Goal: Task Accomplishment & Management: Manage account settings

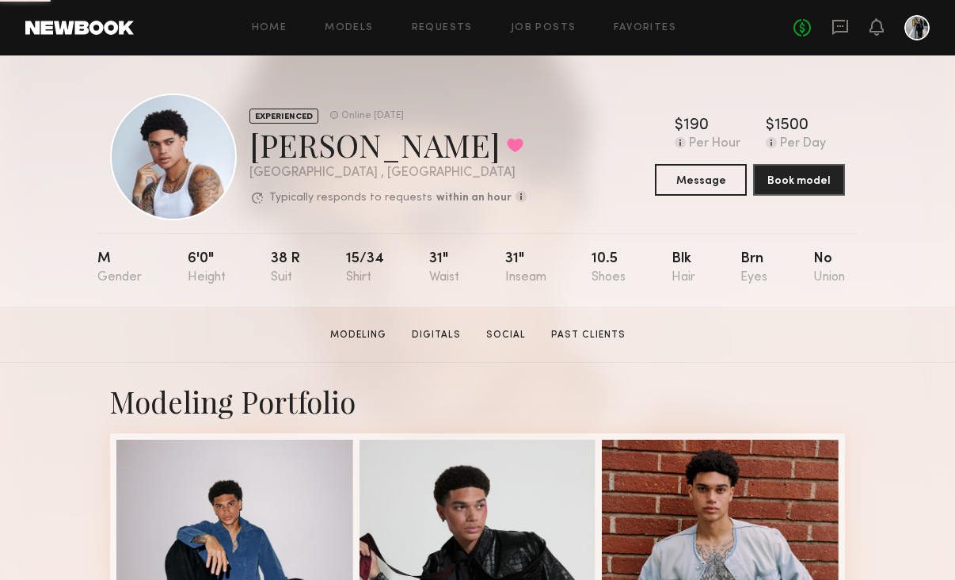
click at [870, 36] on div at bounding box center [877, 28] width 14 height 20
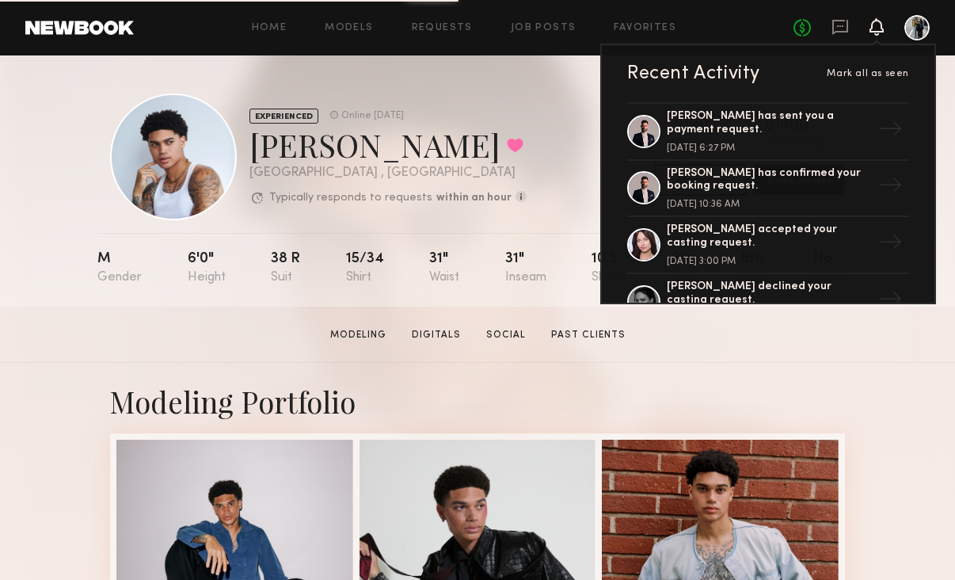
click at [872, 31] on icon at bounding box center [877, 26] width 13 height 11
click at [879, 29] on icon at bounding box center [877, 26] width 13 height 11
click at [899, 360] on section "Kjay W. Modeling Digitals Social Past Clients Message Book Model" at bounding box center [477, 335] width 955 height 56
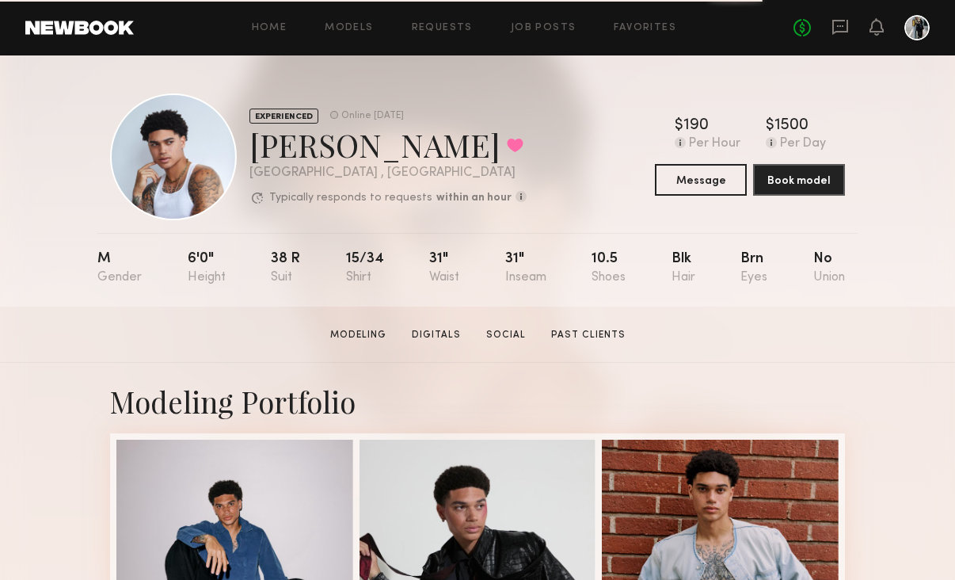
click at [118, 61] on nb-model-profile-header "EXPERIENCED Online 1d ago Kjay W. Favorited Los Angeles , CA Typically responds…" at bounding box center [477, 137] width 761 height 165
click at [101, 36] on header "Home Models Requests Job Posts Favorites Sign Out No fees up to $5,000" at bounding box center [477, 27] width 955 height 55
click at [70, 28] on link at bounding box center [79, 28] width 109 height 14
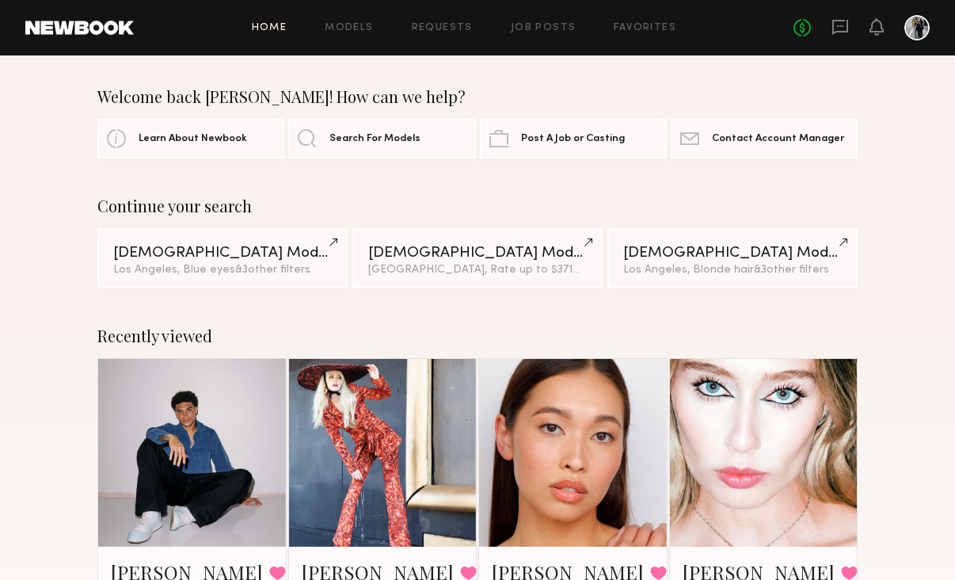
click at [906, 35] on div at bounding box center [917, 27] width 25 height 25
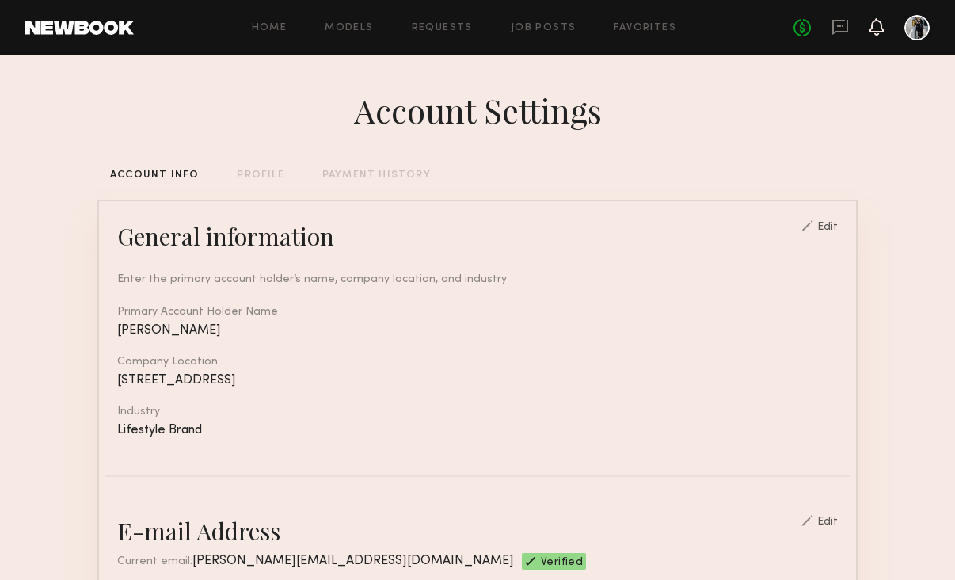
click at [878, 33] on icon at bounding box center [877, 34] width 5 height 2
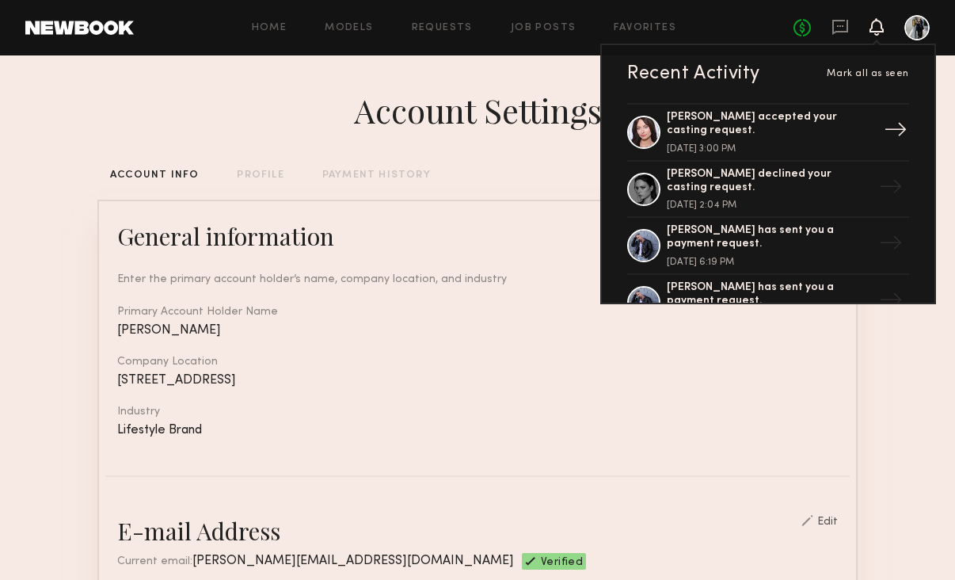
scroll to position [116, 0]
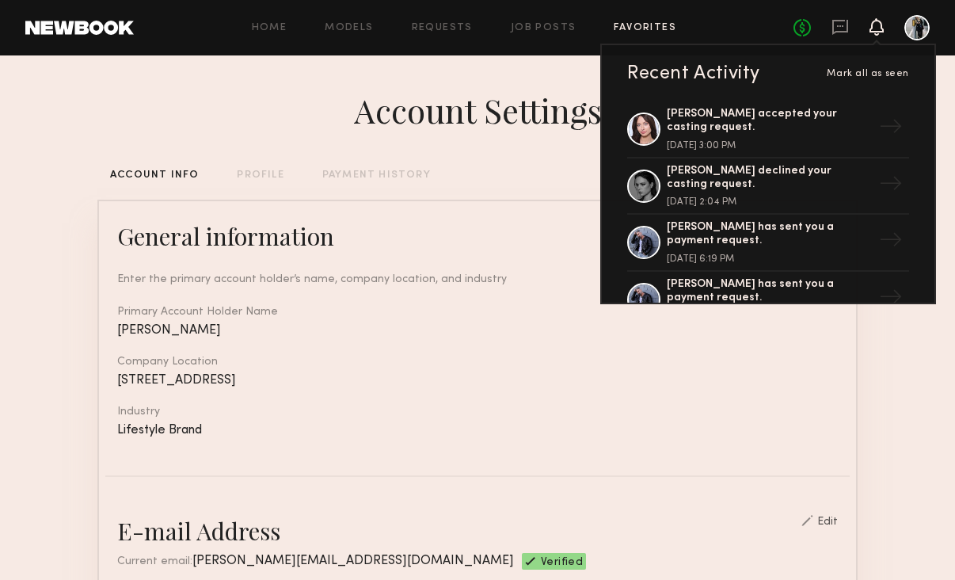
click at [644, 25] on link "Favorites" at bounding box center [645, 28] width 63 height 10
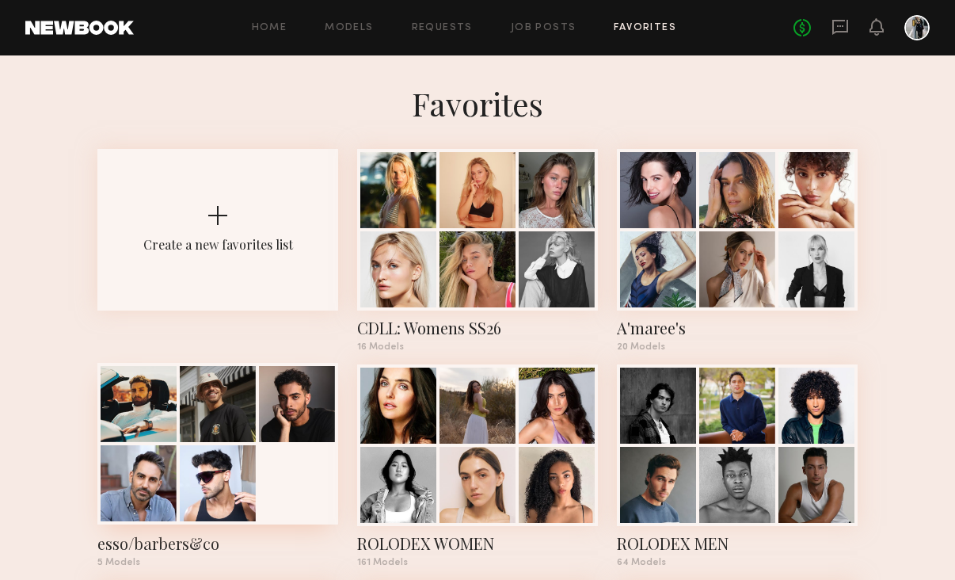
click at [189, 448] on div at bounding box center [218, 483] width 76 height 76
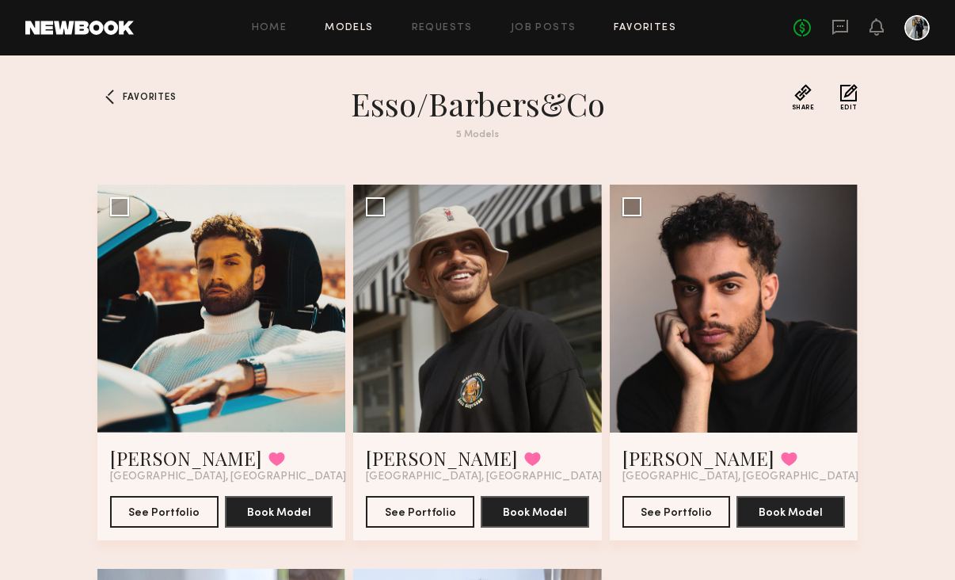
click at [348, 29] on link "Models" at bounding box center [349, 28] width 48 height 10
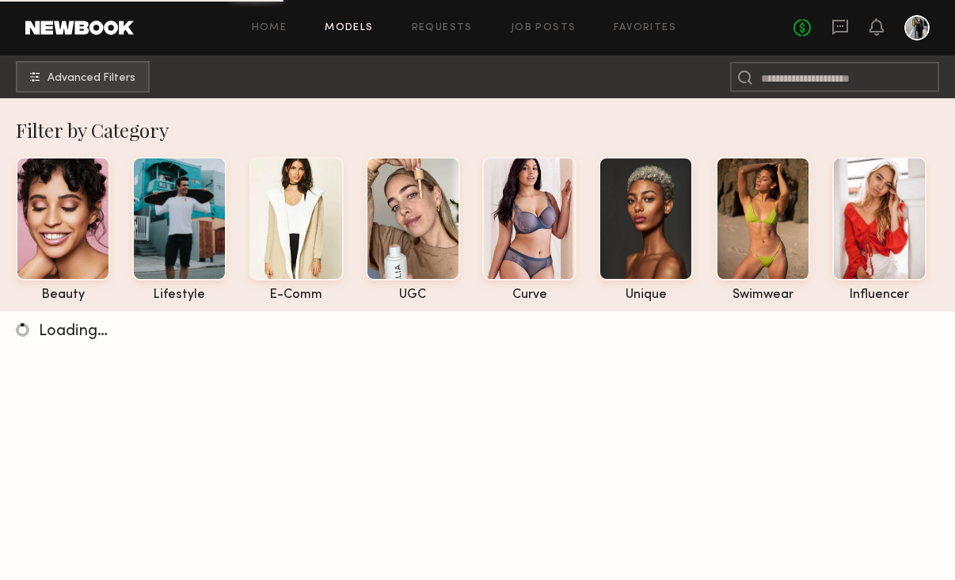
click at [925, 32] on div at bounding box center [917, 27] width 25 height 25
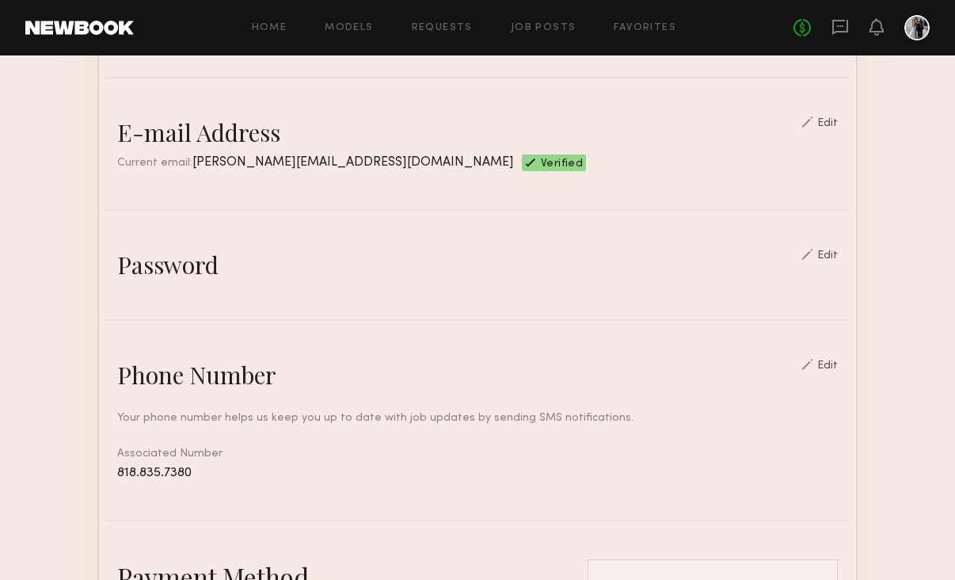
scroll to position [421, 0]
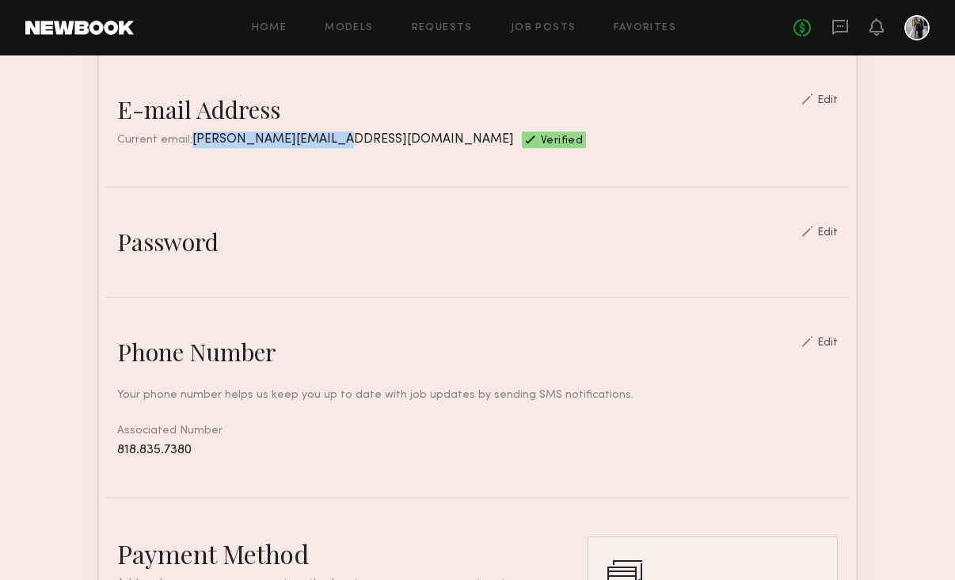
drag, startPoint x: 322, startPoint y: 137, endPoint x: 187, endPoint y: 142, distance: 134.8
click at [187, 142] on div "Current email: angela@ziestudios.com Verified" at bounding box center [477, 140] width 721 height 17
copy span "angela@ziestudios.com"
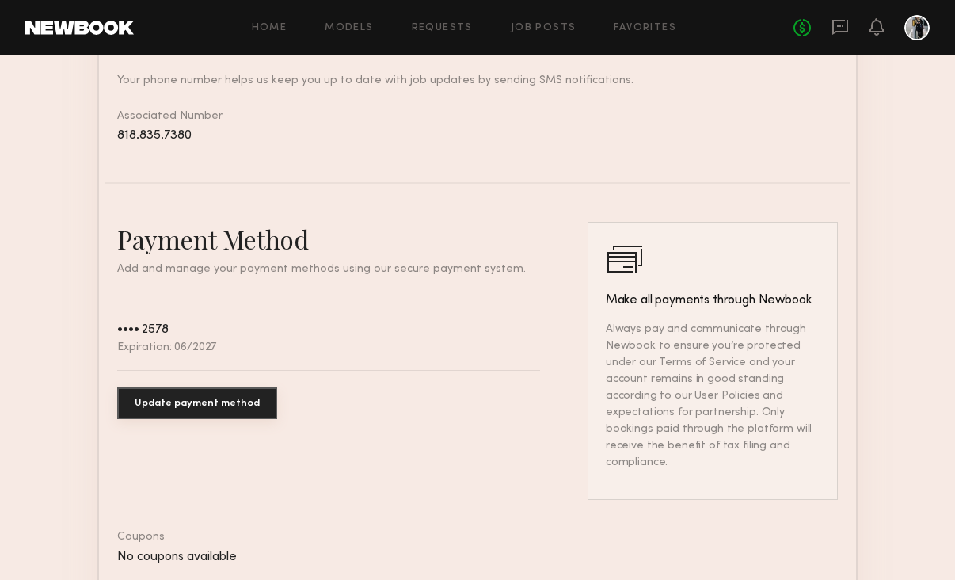
scroll to position [901, 0]
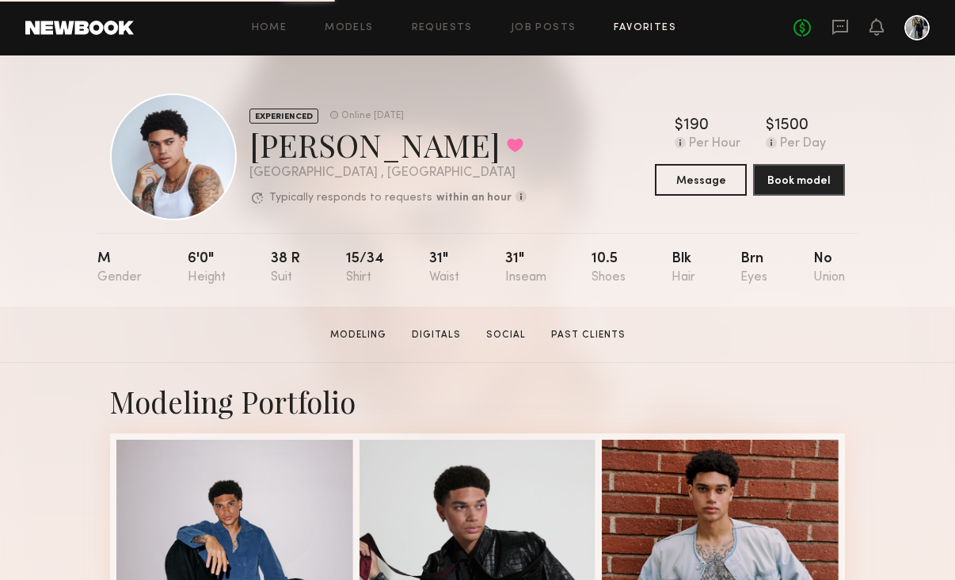
click at [642, 26] on link "Favorites" at bounding box center [645, 28] width 63 height 10
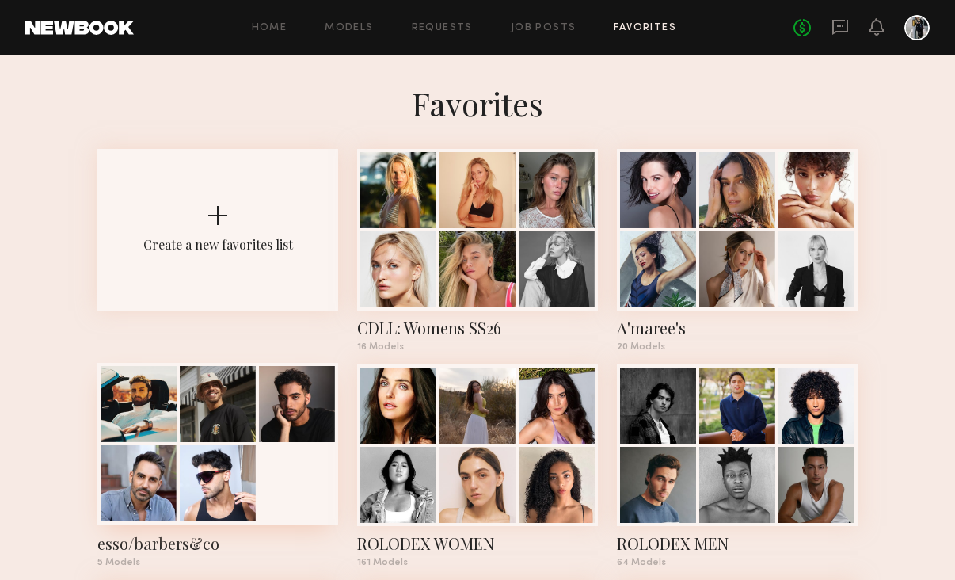
click at [209, 468] on div at bounding box center [218, 483] width 76 height 76
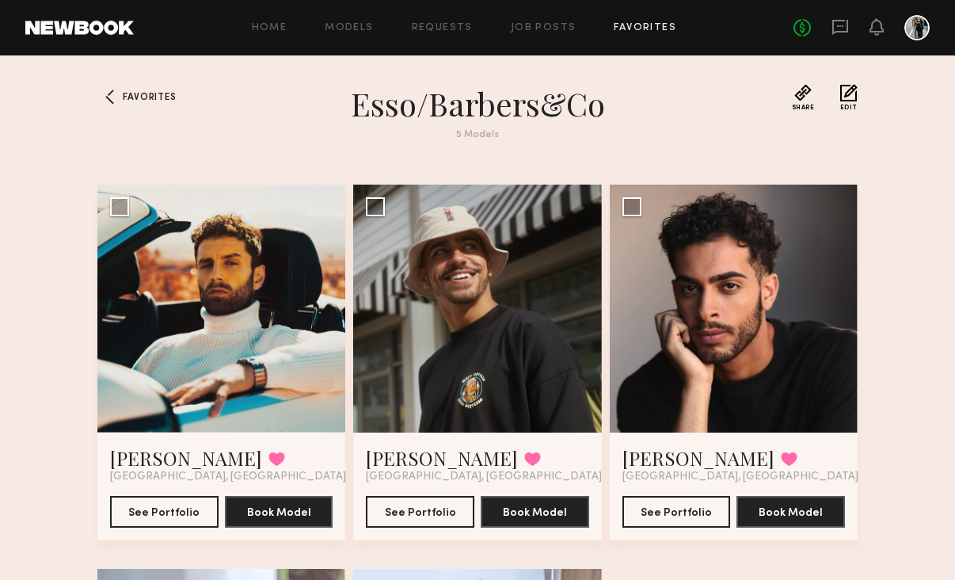
click at [852, 97] on button "Edit" at bounding box center [849, 97] width 17 height 27
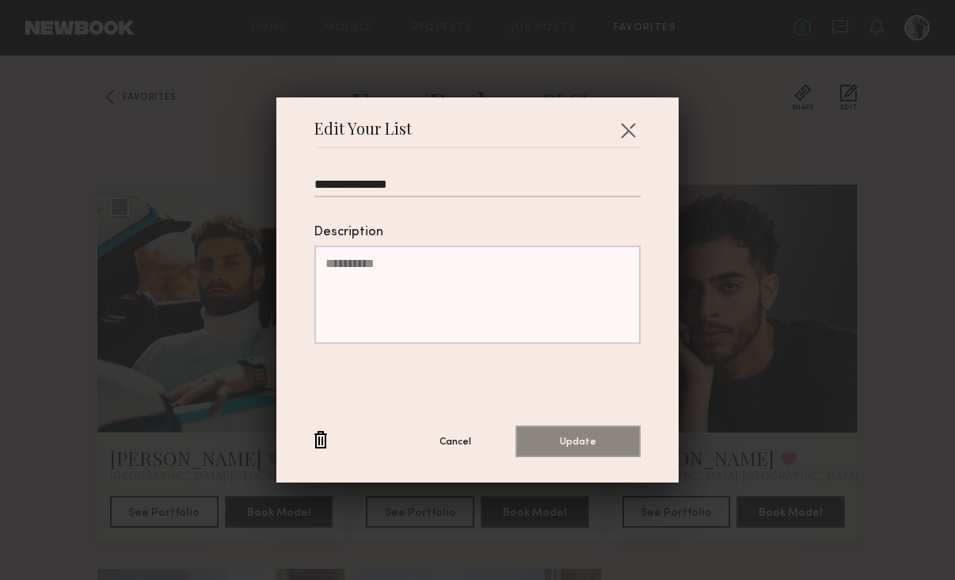
drag, startPoint x: 345, startPoint y: 188, endPoint x: 247, endPoint y: 185, distance: 98.3
click at [247, 185] on div "**********" at bounding box center [477, 290] width 955 height 580
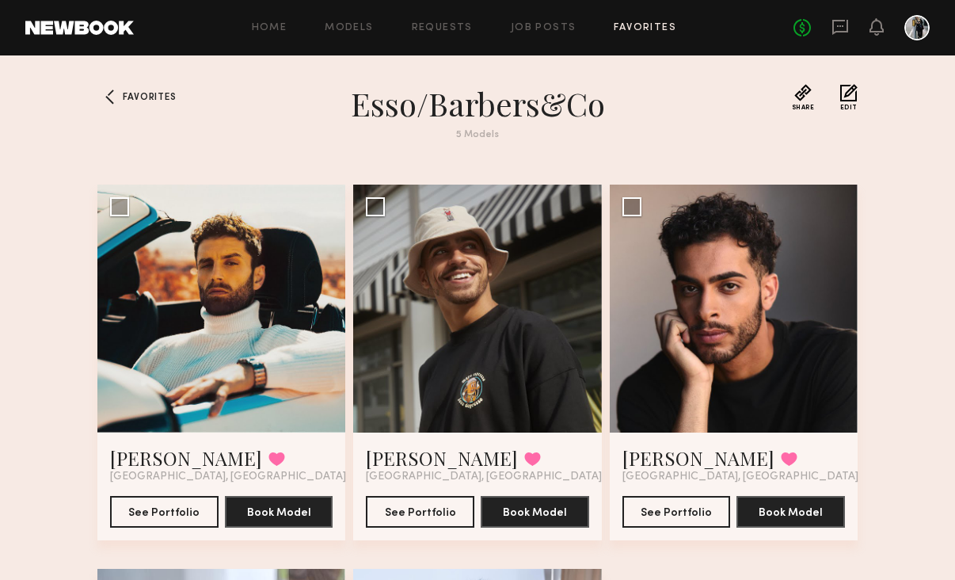
click at [844, 103] on button "Edit" at bounding box center [849, 97] width 17 height 27
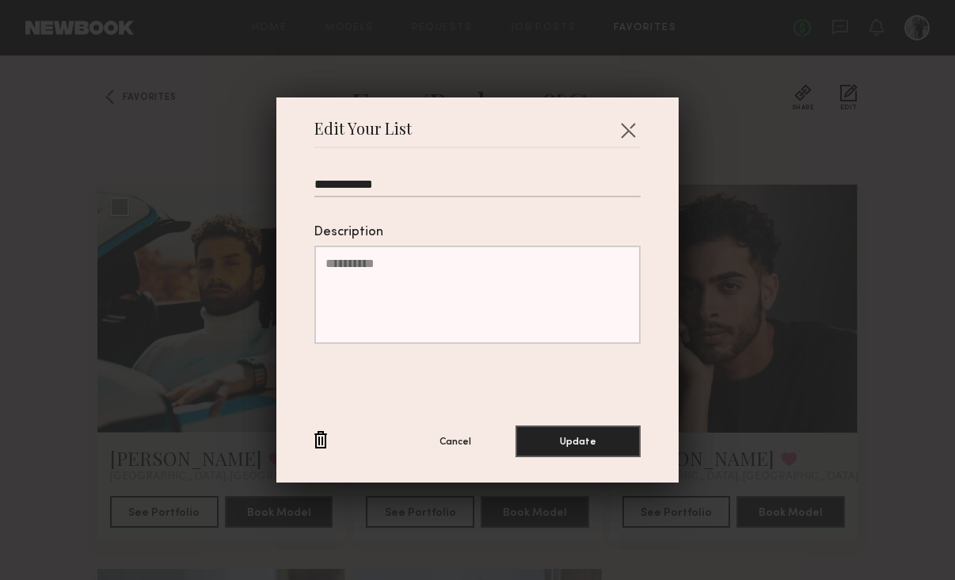
click at [347, 187] on input "**********" at bounding box center [478, 187] width 326 height 20
type input "*******"
click at [597, 432] on button "Update" at bounding box center [578, 441] width 125 height 32
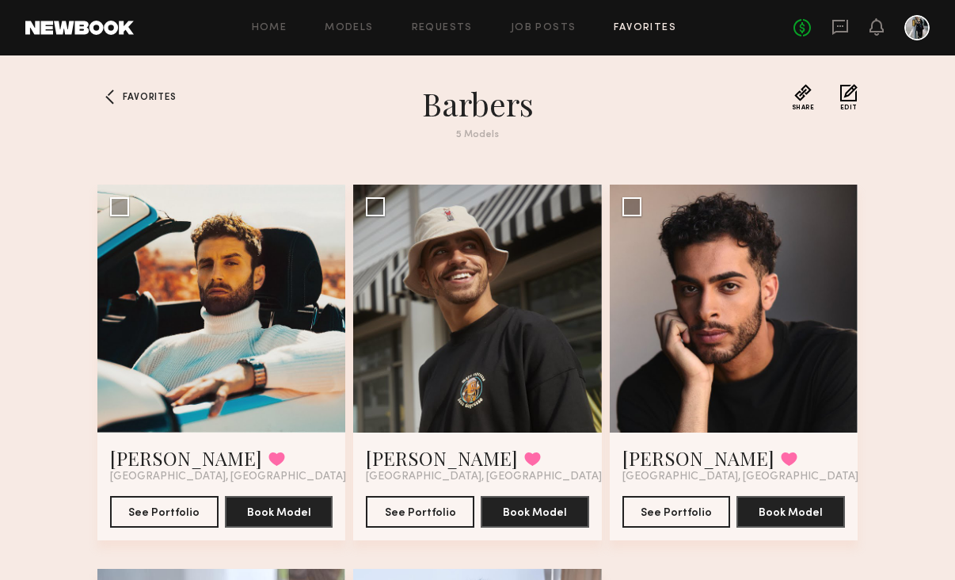
click at [848, 97] on button "Edit" at bounding box center [849, 97] width 17 height 27
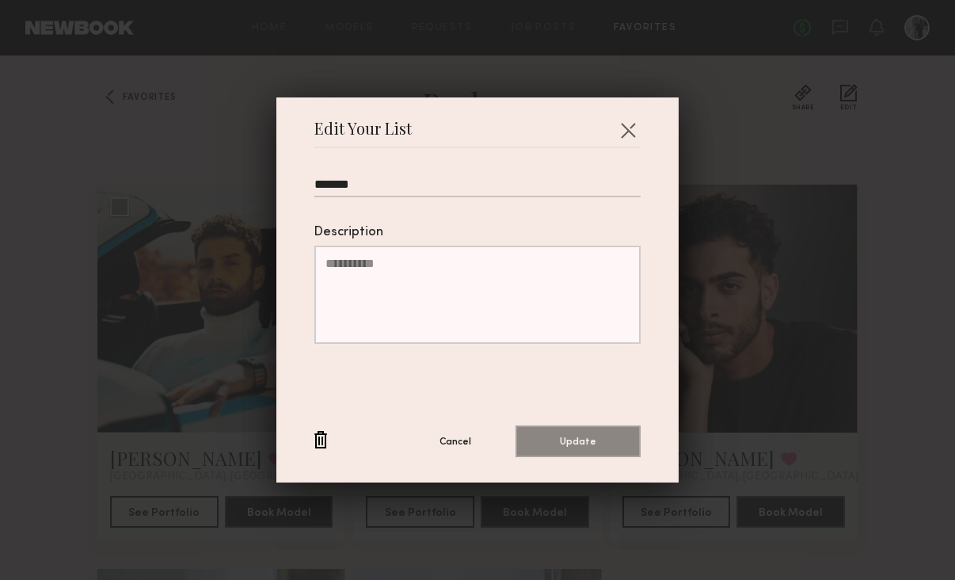
click at [386, 190] on input "*******" at bounding box center [478, 187] width 326 height 20
type input "**********"
click at [575, 448] on button "Update" at bounding box center [578, 441] width 125 height 32
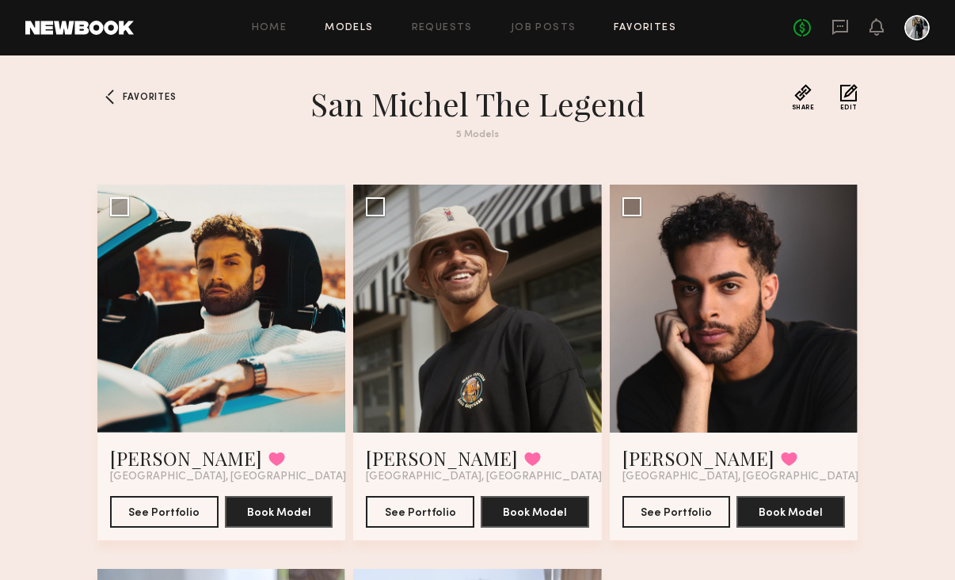
click at [352, 25] on link "Models" at bounding box center [349, 28] width 48 height 10
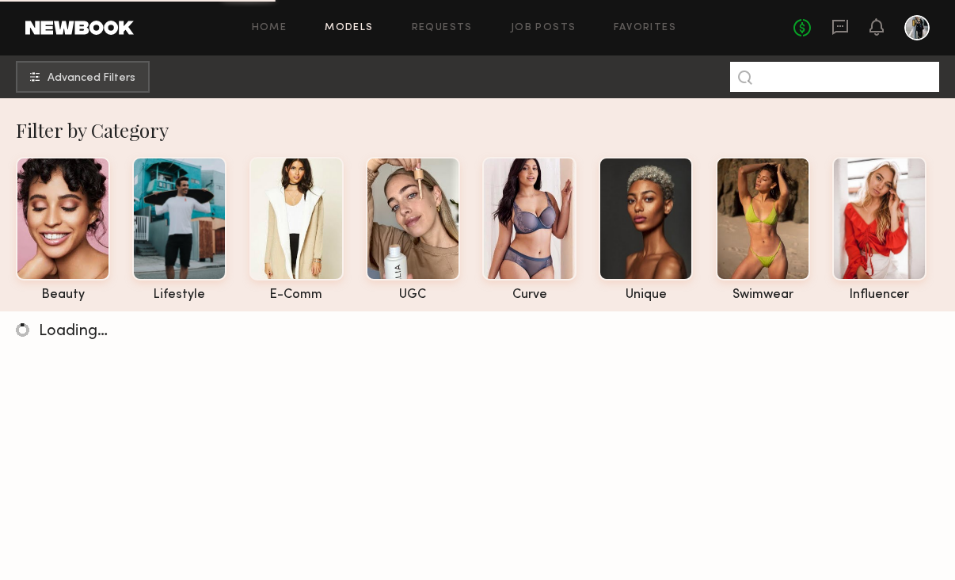
click at [833, 80] on input at bounding box center [834, 77] width 209 height 30
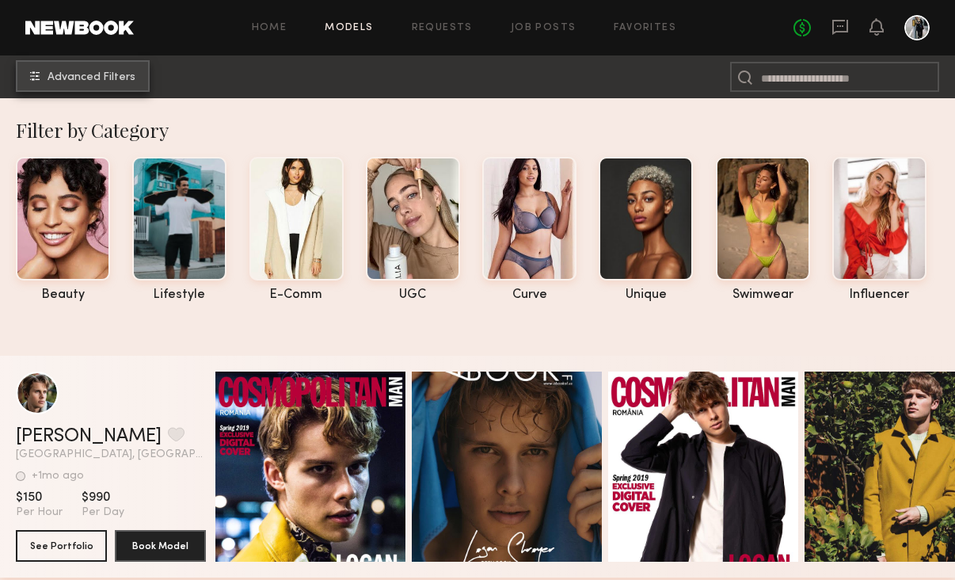
click at [79, 65] on button "Advanced Filters" at bounding box center [83, 76] width 134 height 32
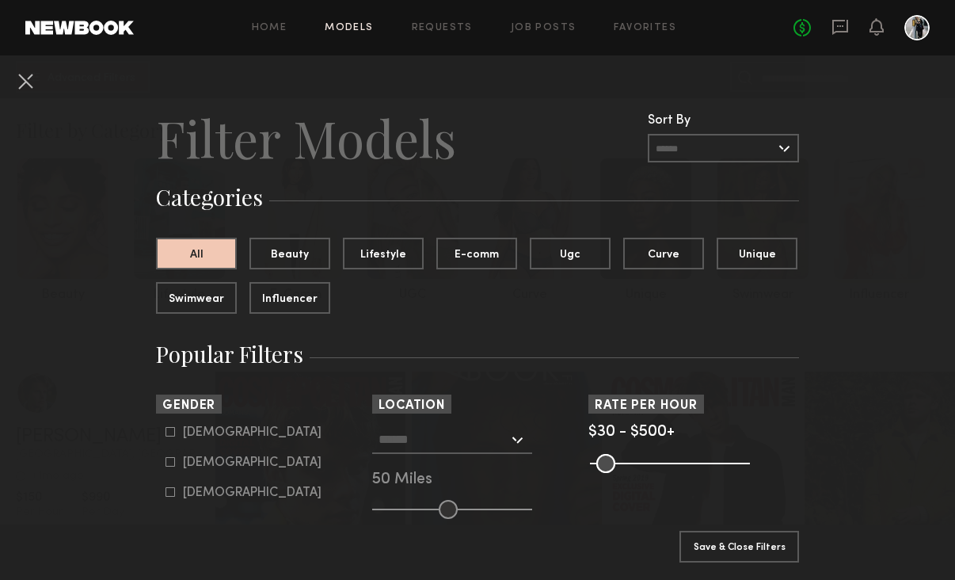
click at [169, 435] on icon at bounding box center [171, 432] width 10 height 10
type input "*"
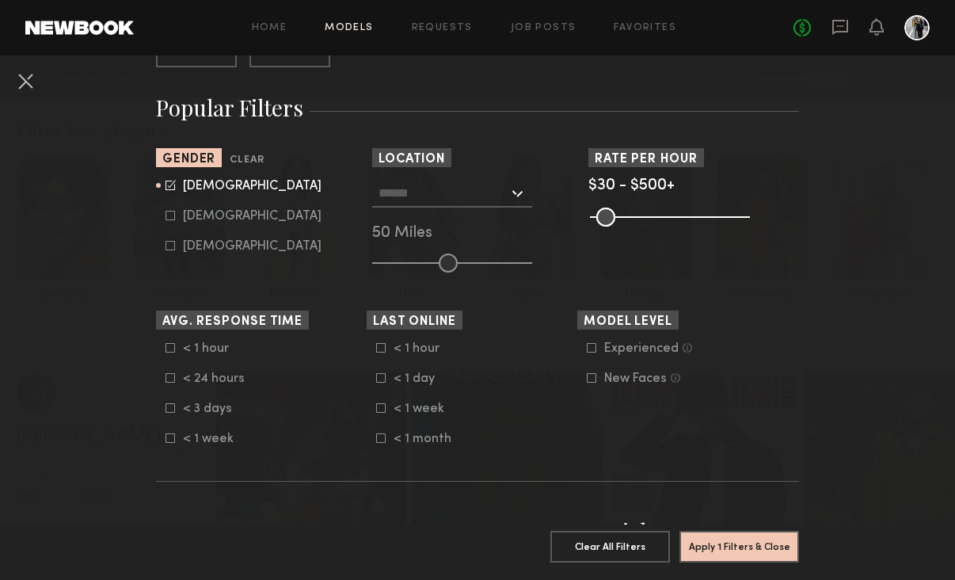
scroll to position [248, 0]
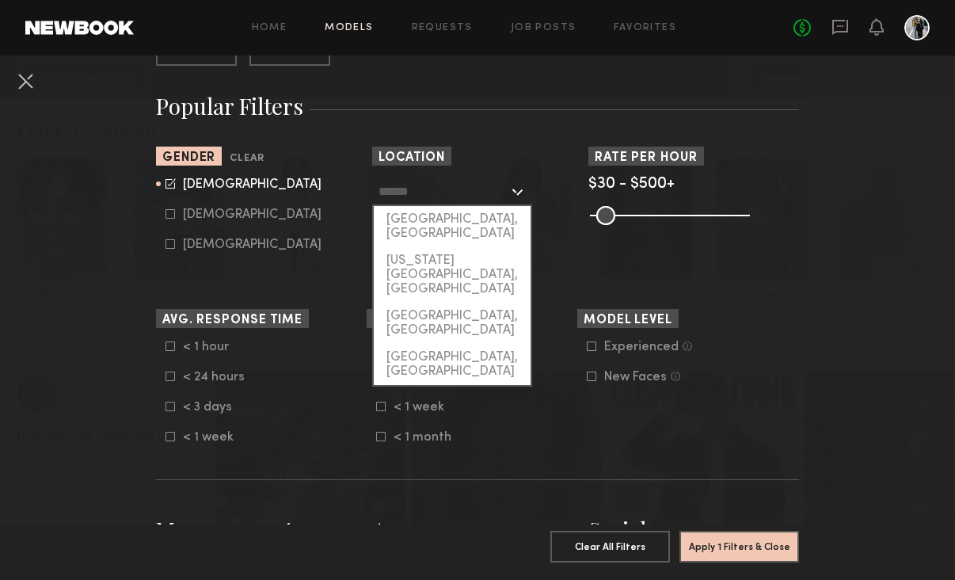
click at [429, 190] on input "text" at bounding box center [444, 190] width 130 height 27
click at [452, 216] on div "[GEOGRAPHIC_DATA], [GEOGRAPHIC_DATA]" at bounding box center [452, 226] width 157 height 41
type input "**********"
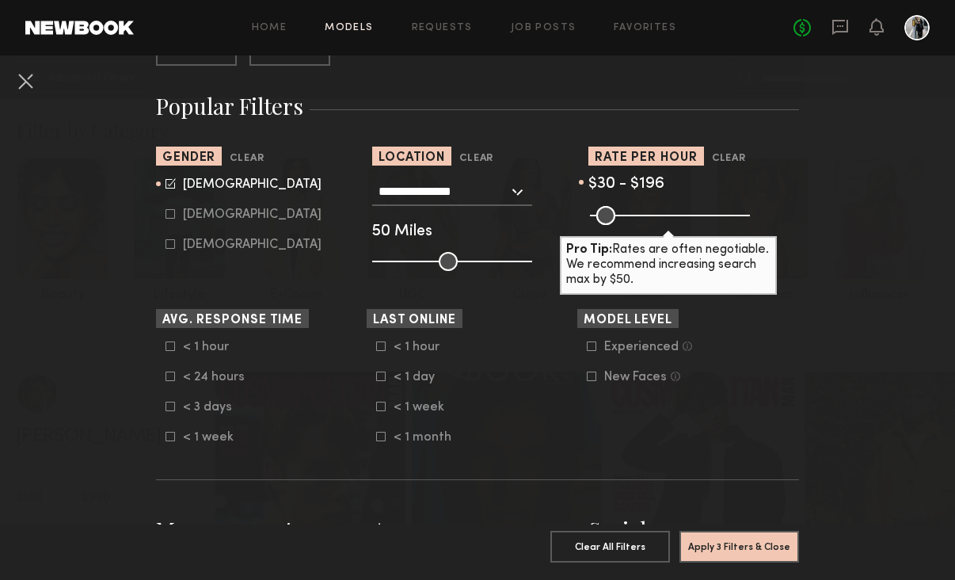
drag, startPoint x: 738, startPoint y: 216, endPoint x: 649, endPoint y: 218, distance: 88.7
type input "***"
click at [649, 218] on input "range" at bounding box center [670, 215] width 160 height 19
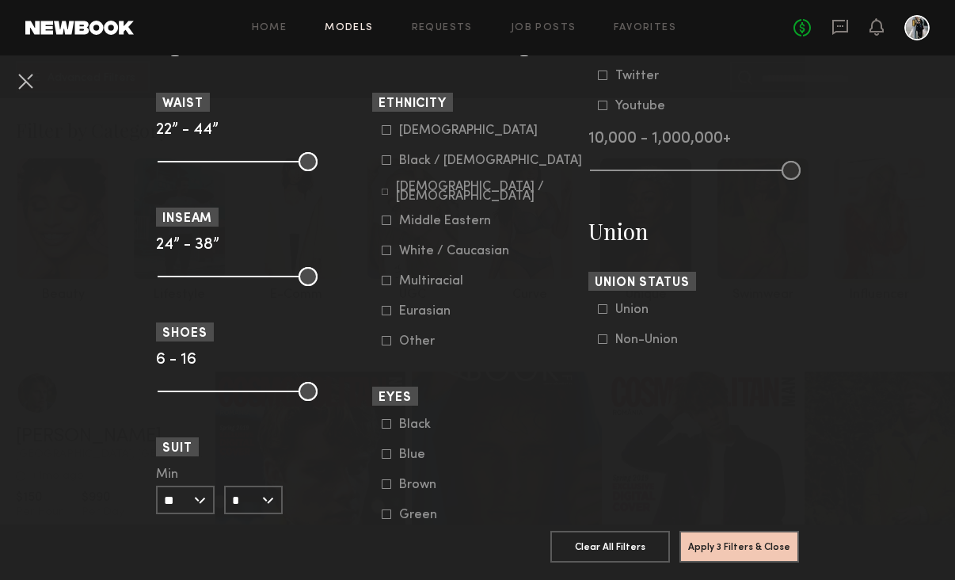
scroll to position [841, 0]
click at [380, 243] on div "Asian Black / African American Hispanic / Latino Middle Eastern White / Caucasi…" at bounding box center [477, 235] width 211 height 225
click at [387, 224] on icon at bounding box center [387, 220] width 10 height 10
click at [431, 285] on div "Multiracial" at bounding box center [431, 281] width 64 height 10
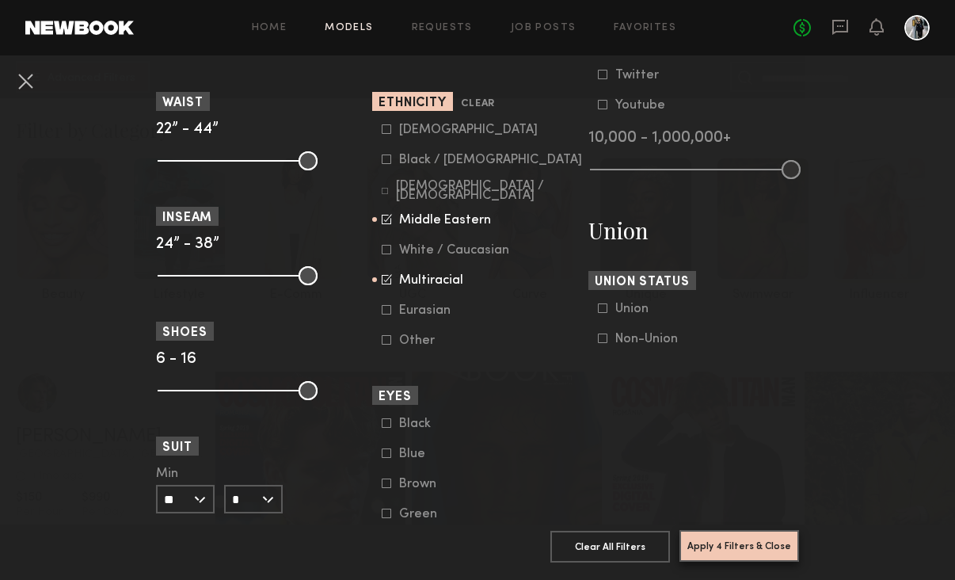
click at [752, 550] on button "Apply 4 Filters & Close" at bounding box center [740, 546] width 120 height 32
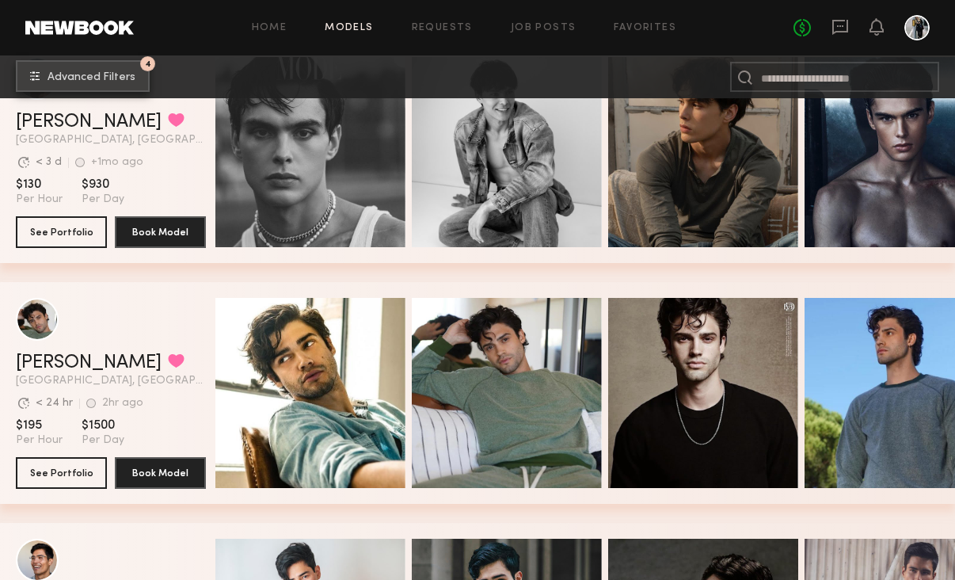
scroll to position [1102, 0]
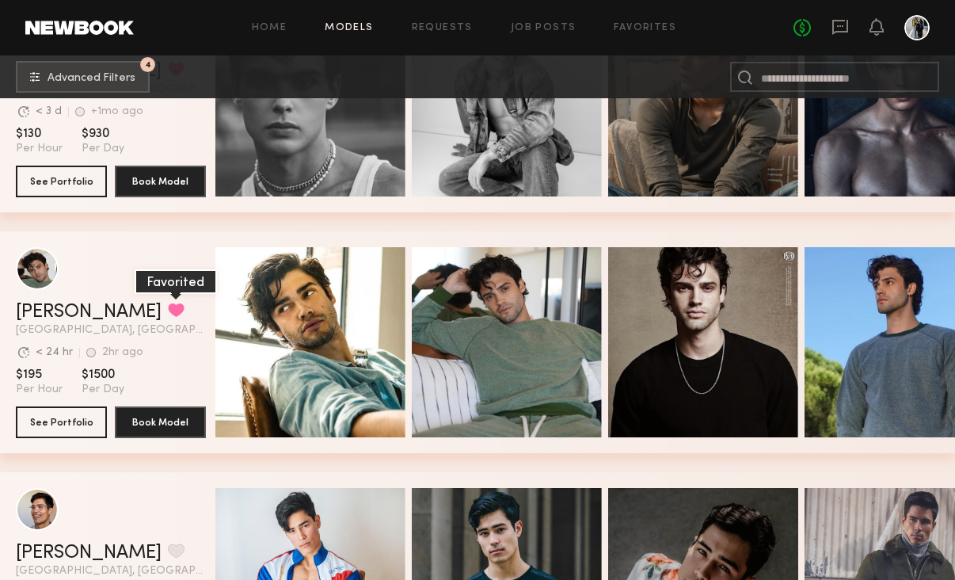
click at [168, 314] on button "grid" at bounding box center [176, 310] width 17 height 14
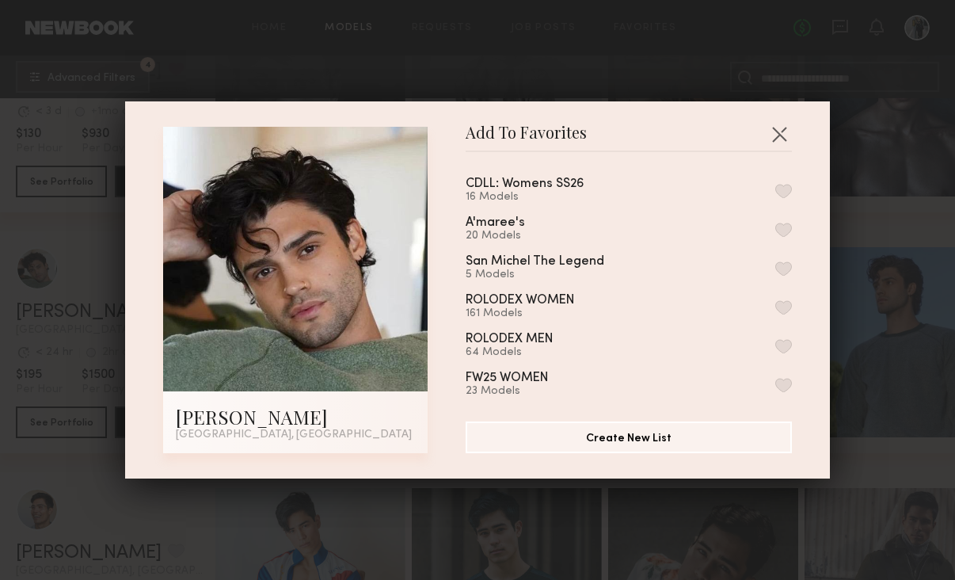
click at [781, 261] on button "button" at bounding box center [784, 268] width 17 height 14
click at [784, 135] on button "button" at bounding box center [779, 133] width 25 height 25
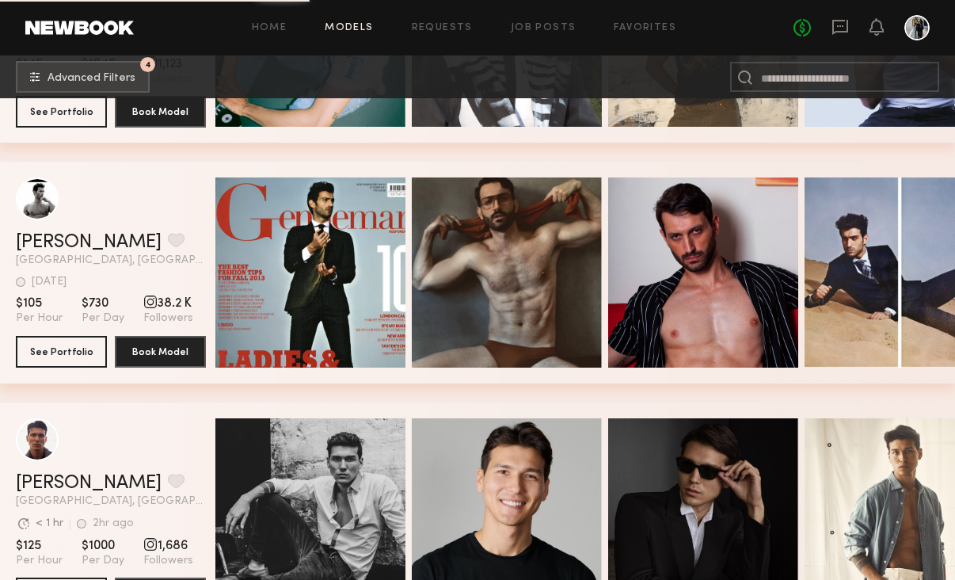
scroll to position [2690, 0]
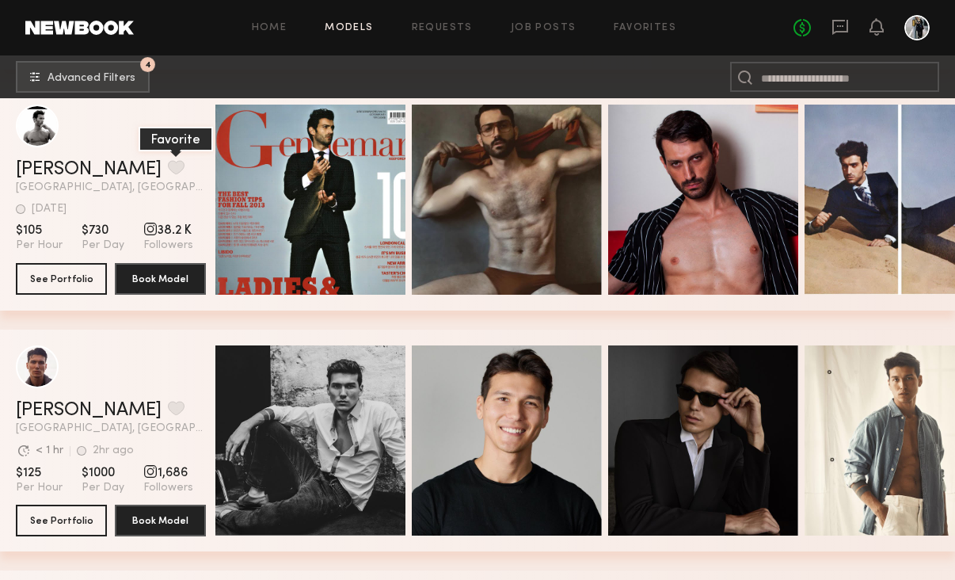
click at [168, 168] on button "grid" at bounding box center [176, 167] width 17 height 14
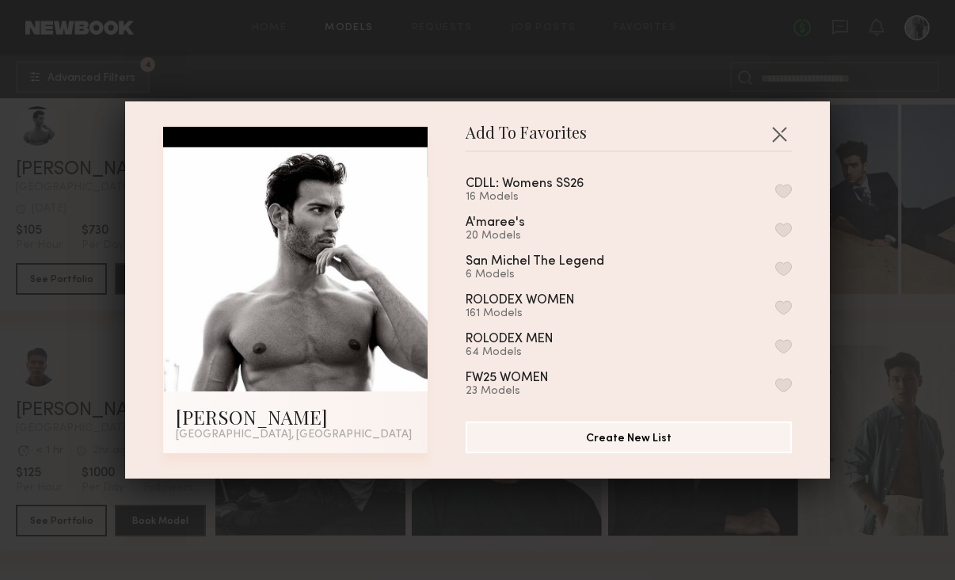
click at [787, 264] on button "button" at bounding box center [784, 268] width 17 height 14
click at [783, 133] on button "button" at bounding box center [779, 133] width 25 height 25
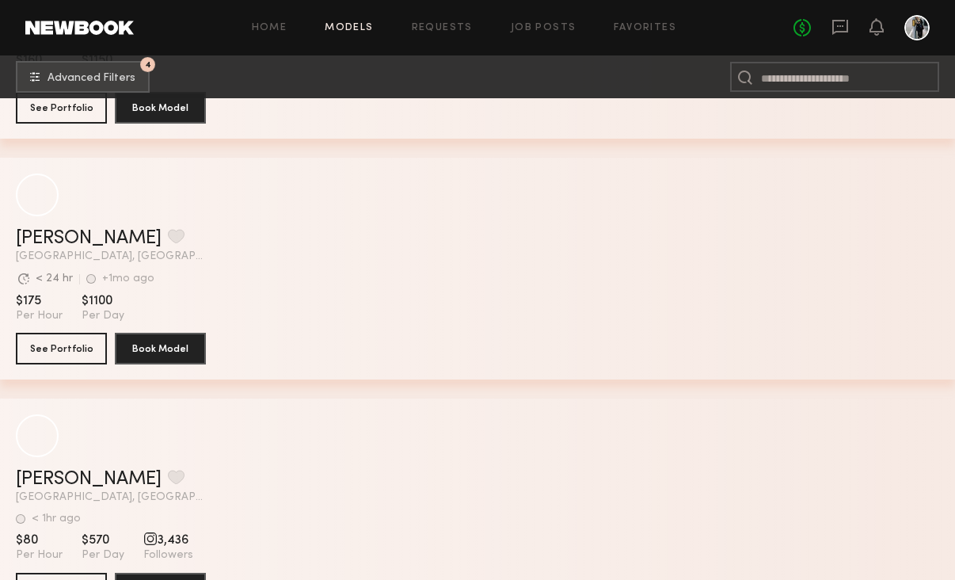
scroll to position [6953, 0]
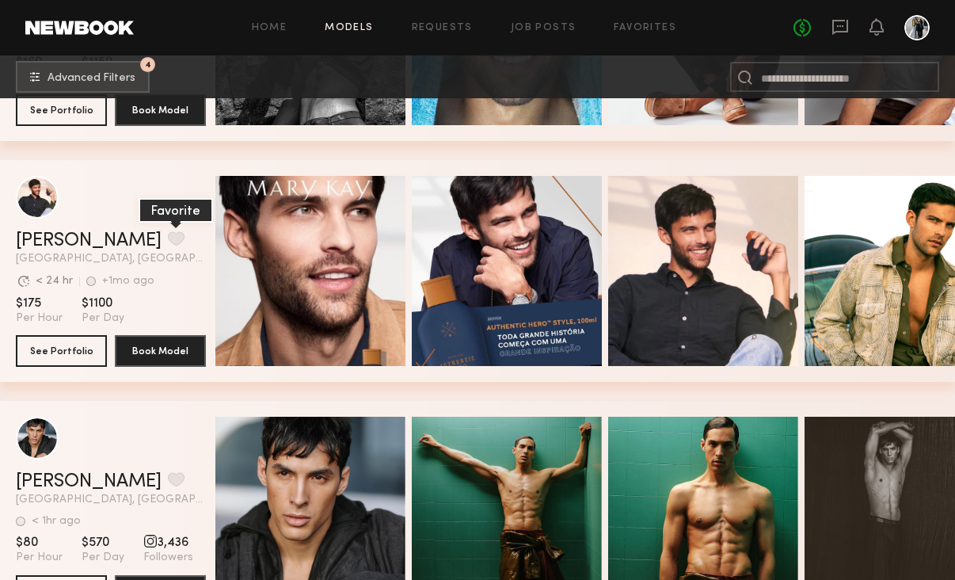
click at [168, 242] on button "grid" at bounding box center [176, 238] width 17 height 14
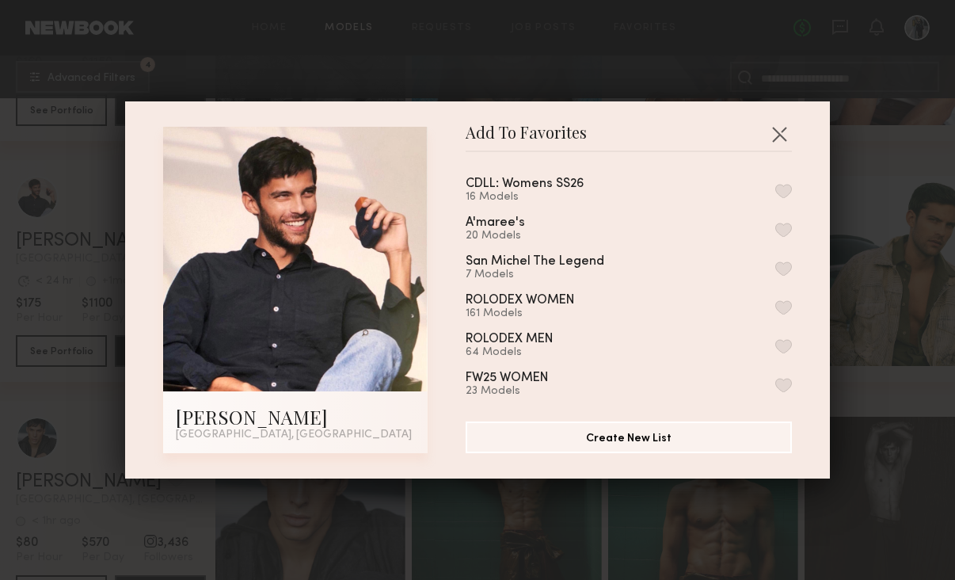
click at [783, 267] on button "button" at bounding box center [784, 268] width 17 height 14
click at [785, 139] on button "button" at bounding box center [779, 133] width 25 height 25
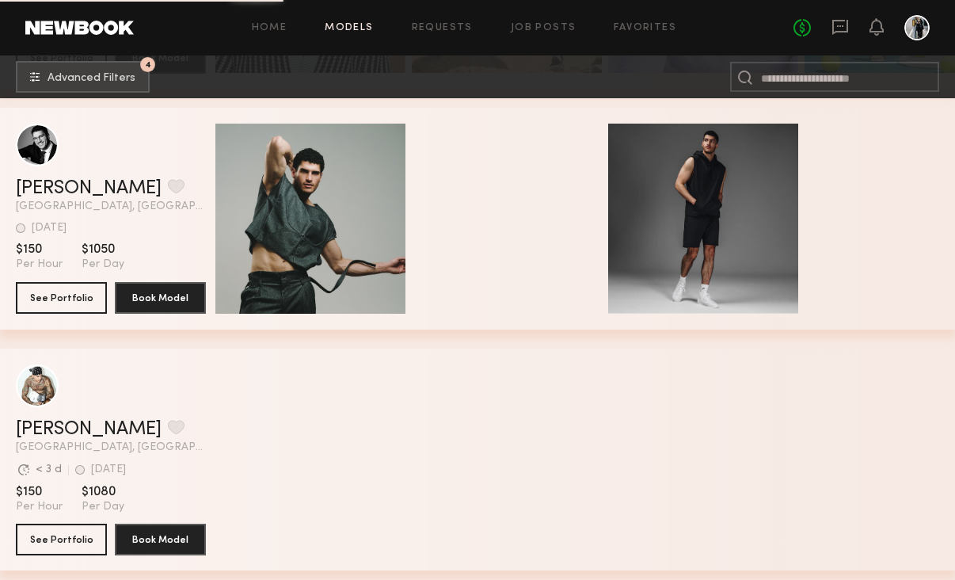
scroll to position [7730, 0]
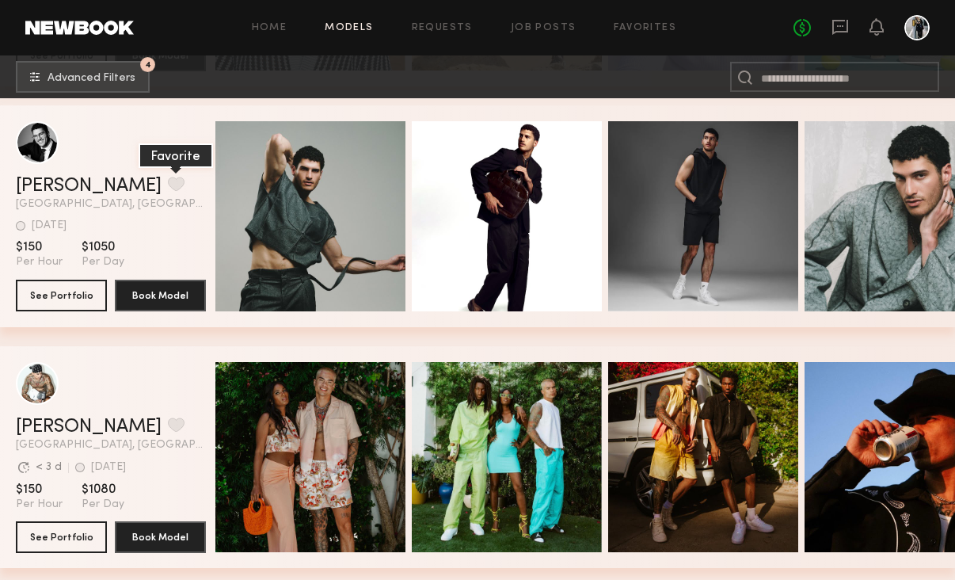
click at [168, 184] on button "grid" at bounding box center [176, 184] width 17 height 14
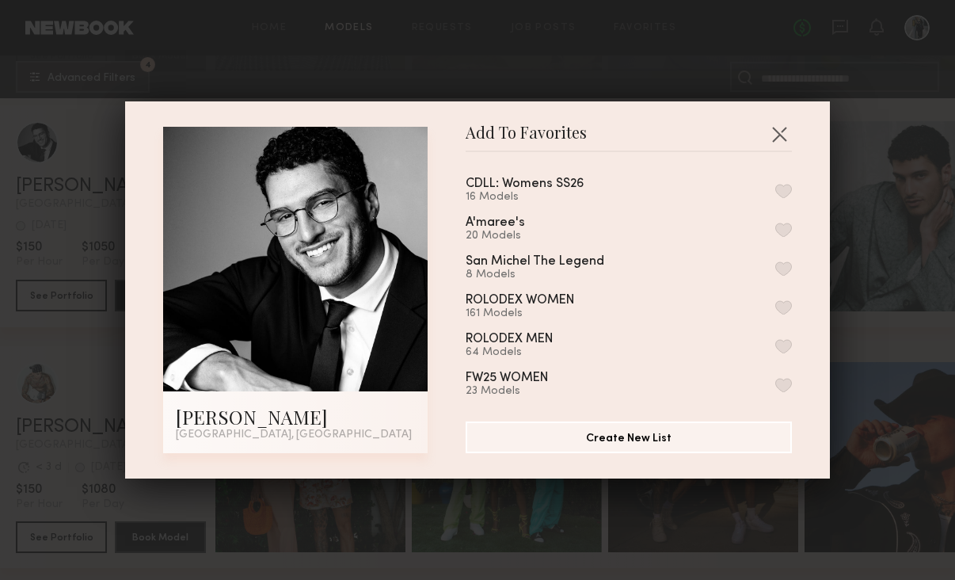
click at [786, 270] on button "button" at bounding box center [784, 268] width 17 height 14
click at [780, 131] on button "button" at bounding box center [779, 133] width 25 height 25
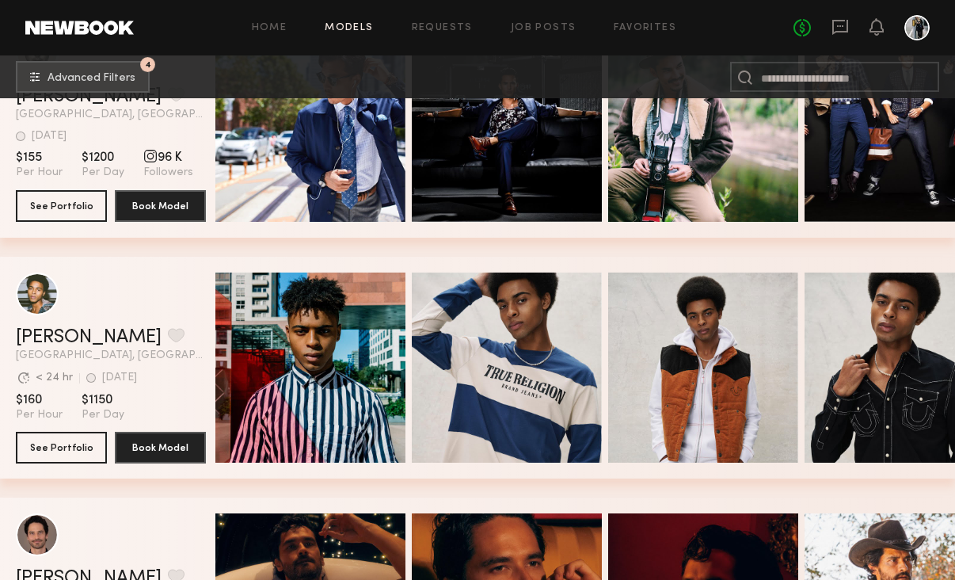
scroll to position [9306, 0]
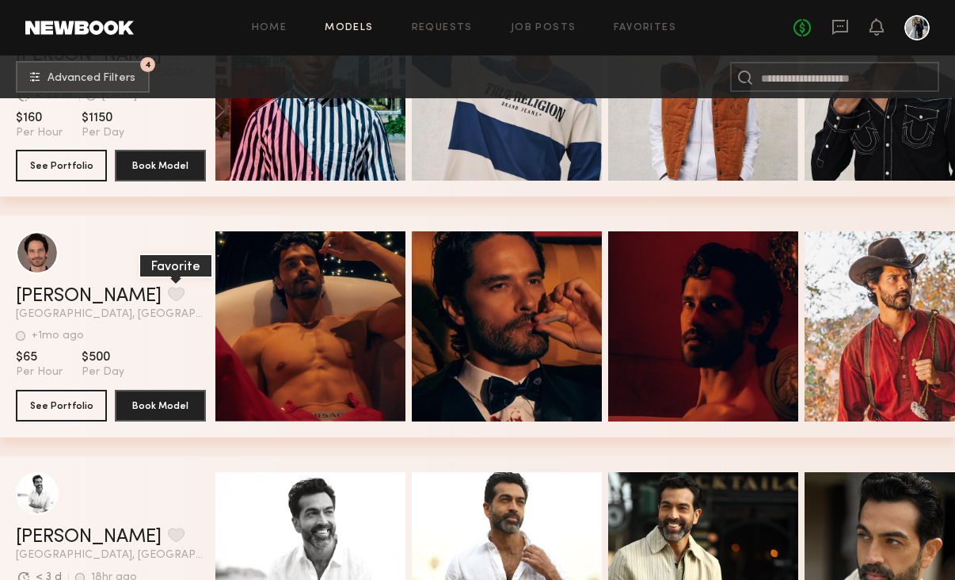
click at [168, 299] on button "grid" at bounding box center [176, 294] width 17 height 14
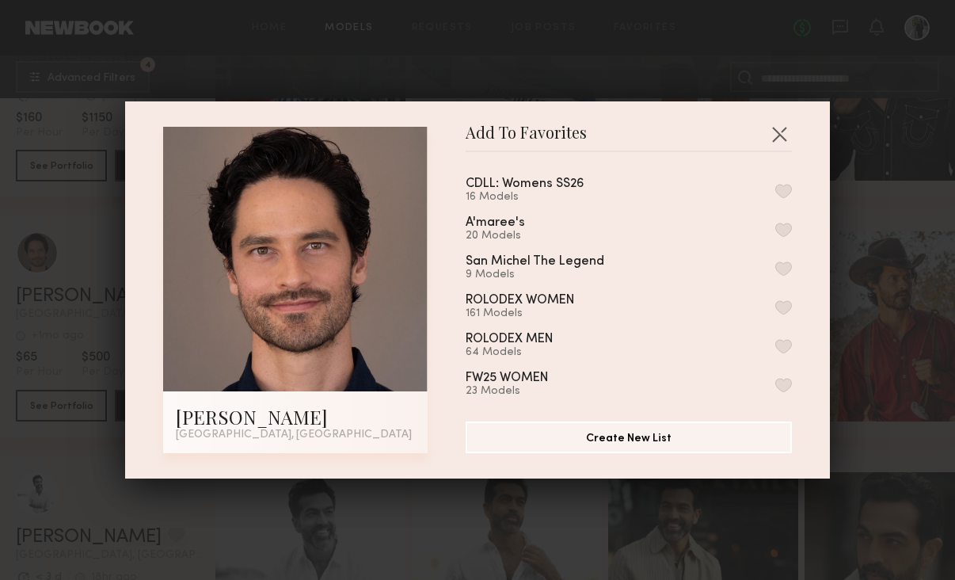
click at [781, 265] on button "button" at bounding box center [784, 268] width 17 height 14
click at [783, 132] on button "button" at bounding box center [779, 133] width 25 height 25
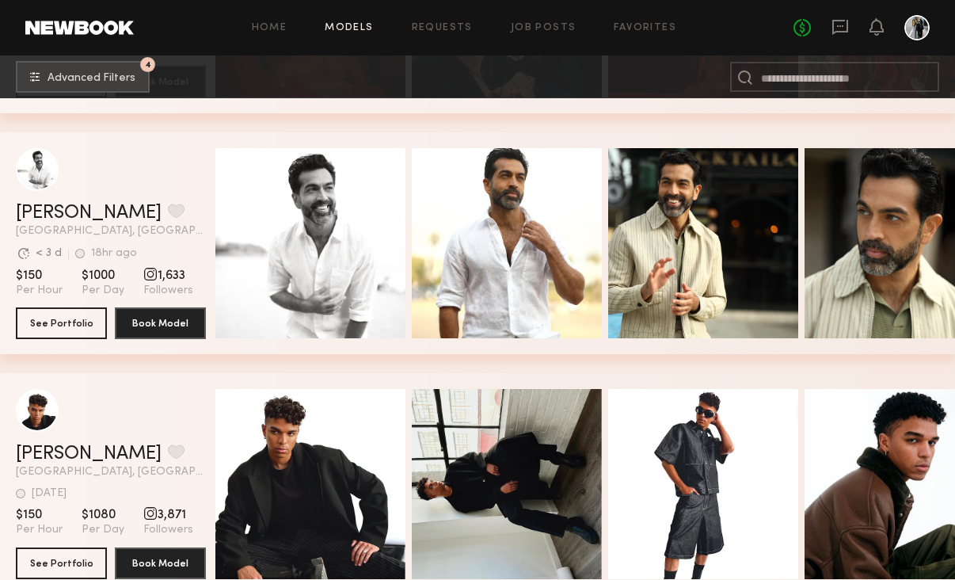
scroll to position [9629, 0]
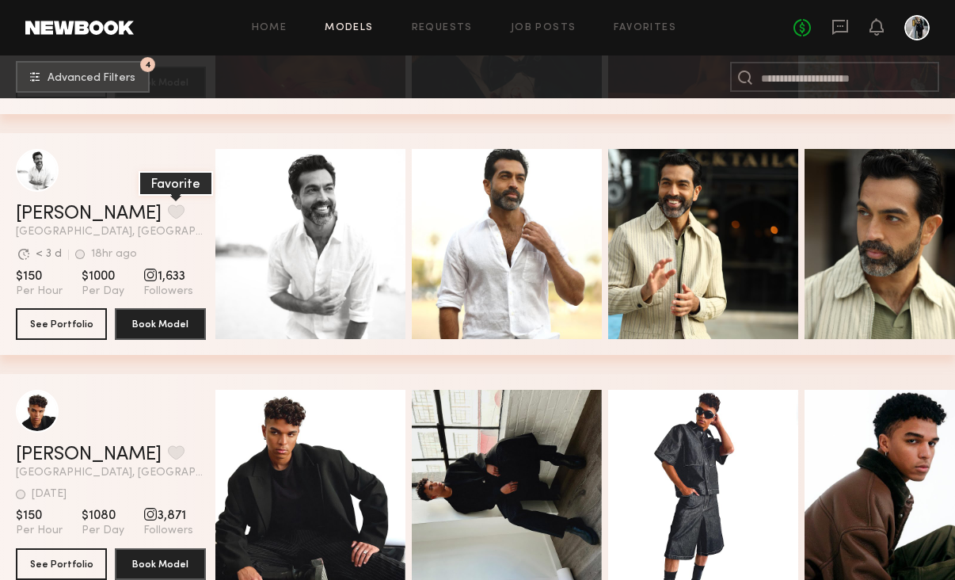
click at [168, 213] on button "grid" at bounding box center [176, 211] width 17 height 14
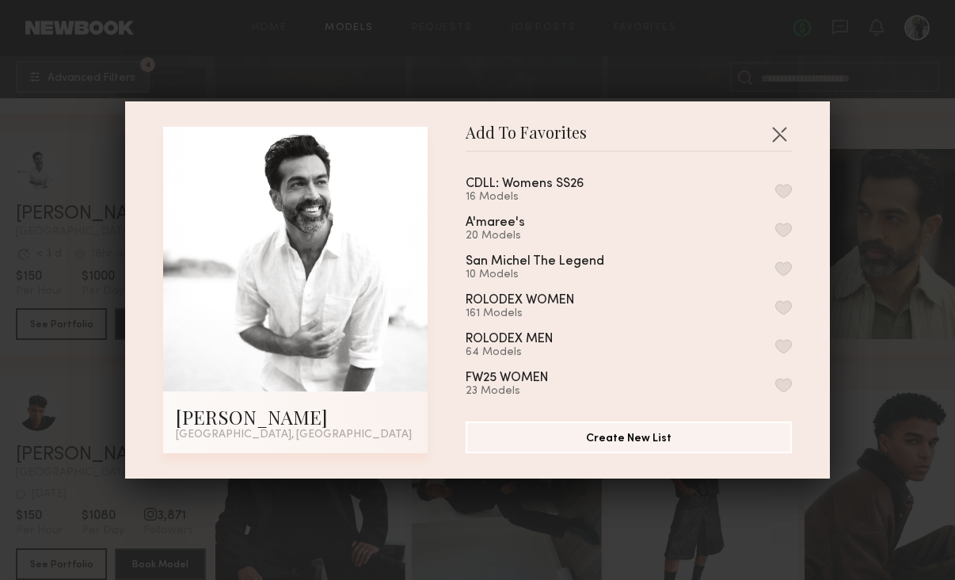
click at [778, 273] on div "San Michel The Legend 10 Models" at bounding box center [629, 268] width 326 height 26
click at [785, 266] on button "button" at bounding box center [784, 268] width 17 height 14
click at [774, 136] on button "button" at bounding box center [779, 133] width 25 height 25
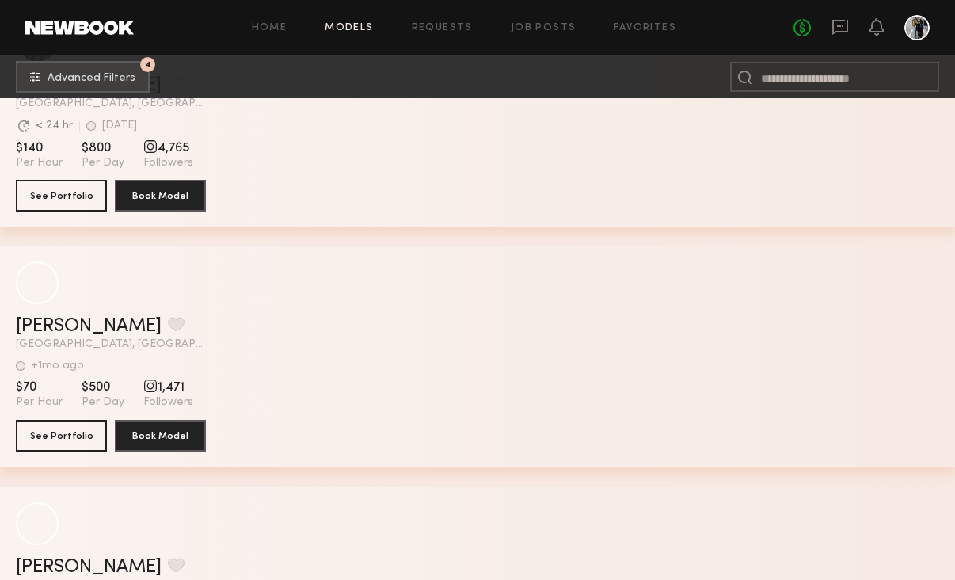
scroll to position [12497, 0]
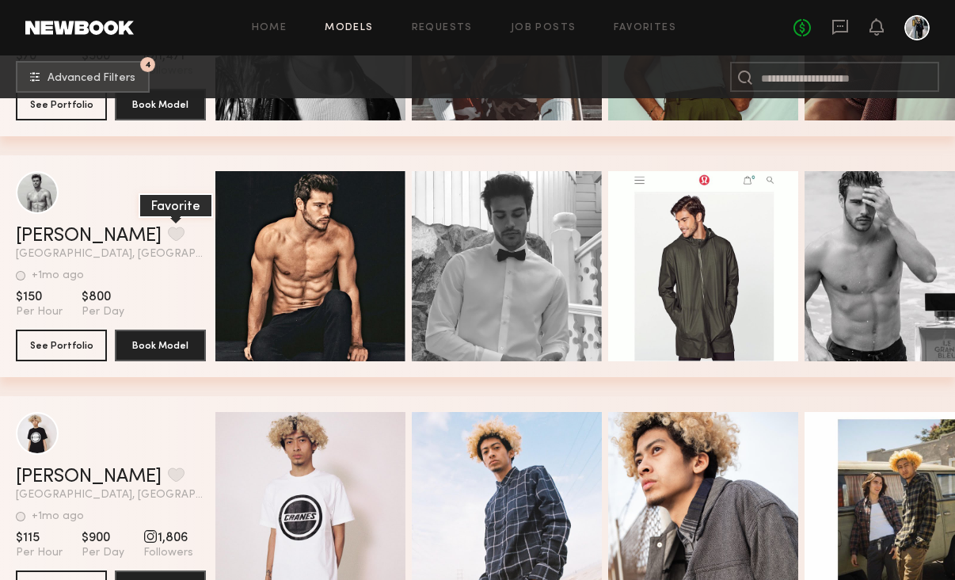
click at [168, 231] on button "grid" at bounding box center [176, 234] width 17 height 14
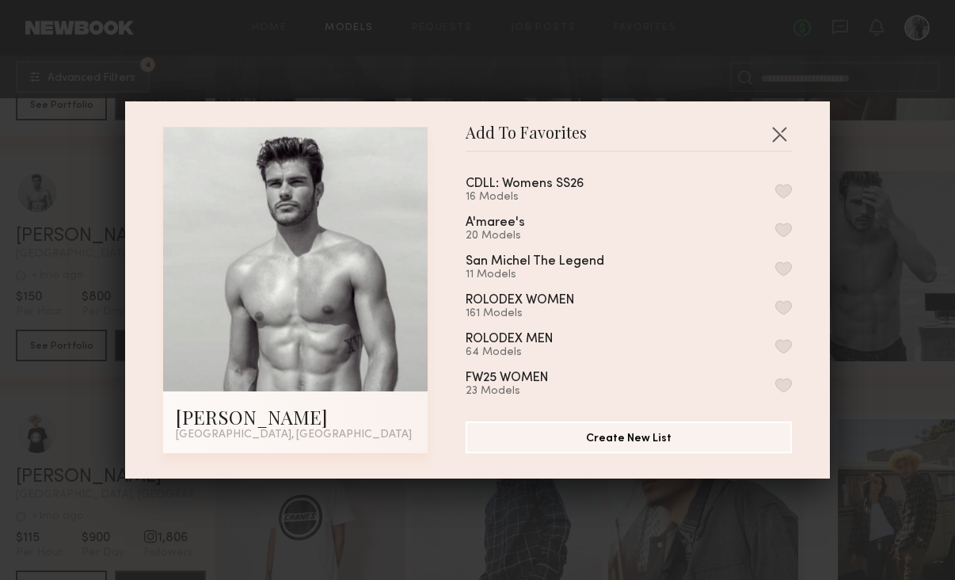
click at [785, 263] on button "button" at bounding box center [784, 268] width 17 height 14
click at [775, 128] on button "button" at bounding box center [779, 133] width 25 height 25
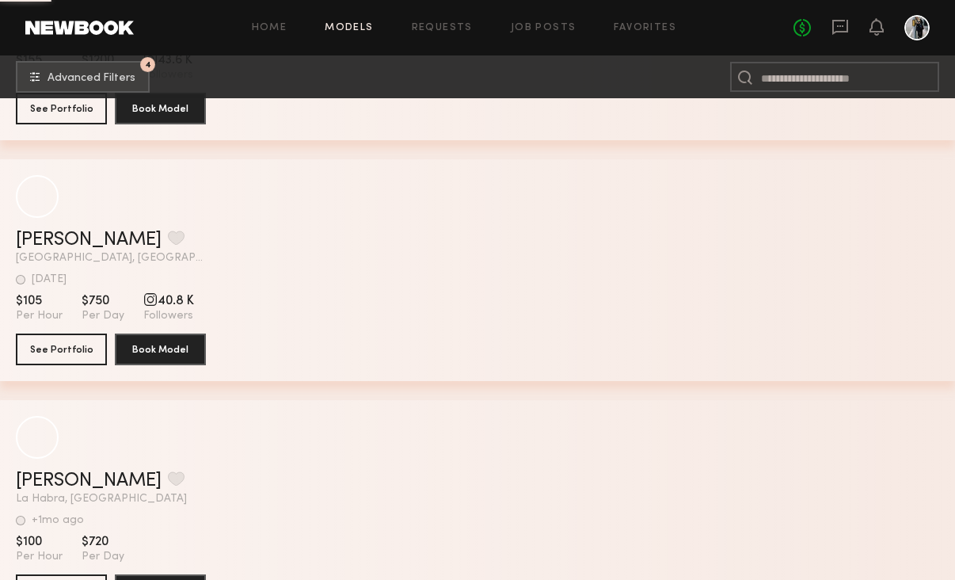
scroll to position [22125, 0]
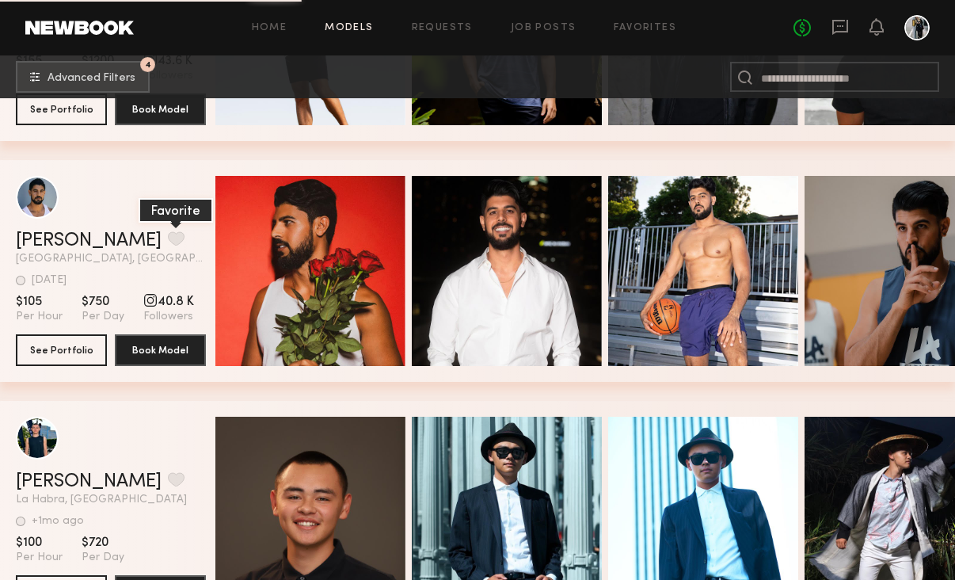
click at [168, 237] on button "grid" at bounding box center [176, 238] width 17 height 14
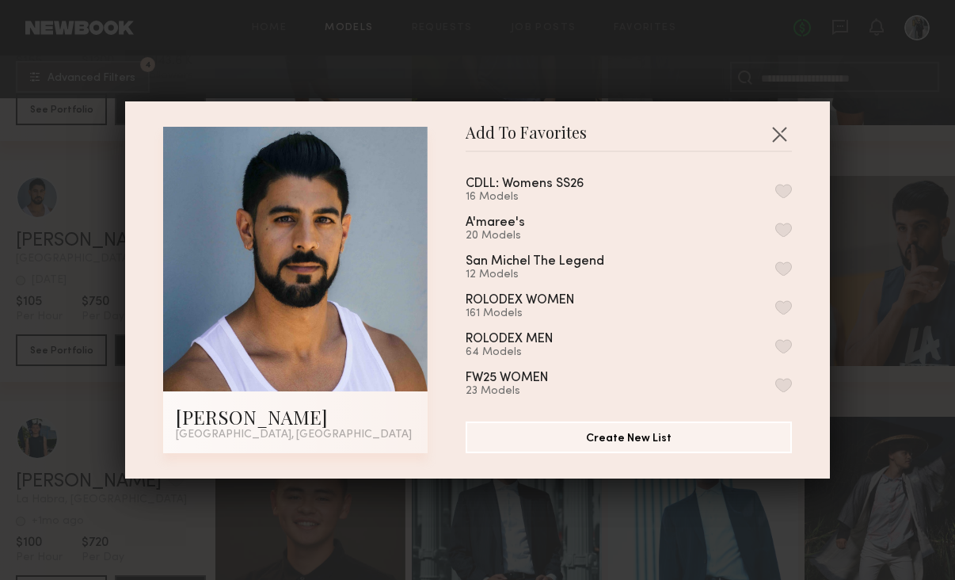
click at [786, 225] on button "button" at bounding box center [784, 230] width 17 height 14
click at [783, 138] on button "button" at bounding box center [779, 133] width 25 height 25
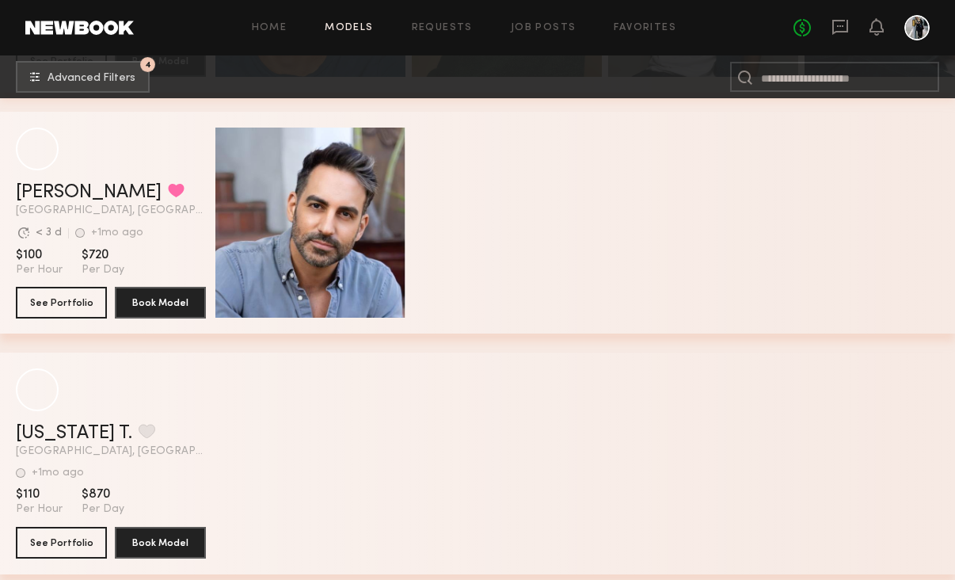
scroll to position [22895, 0]
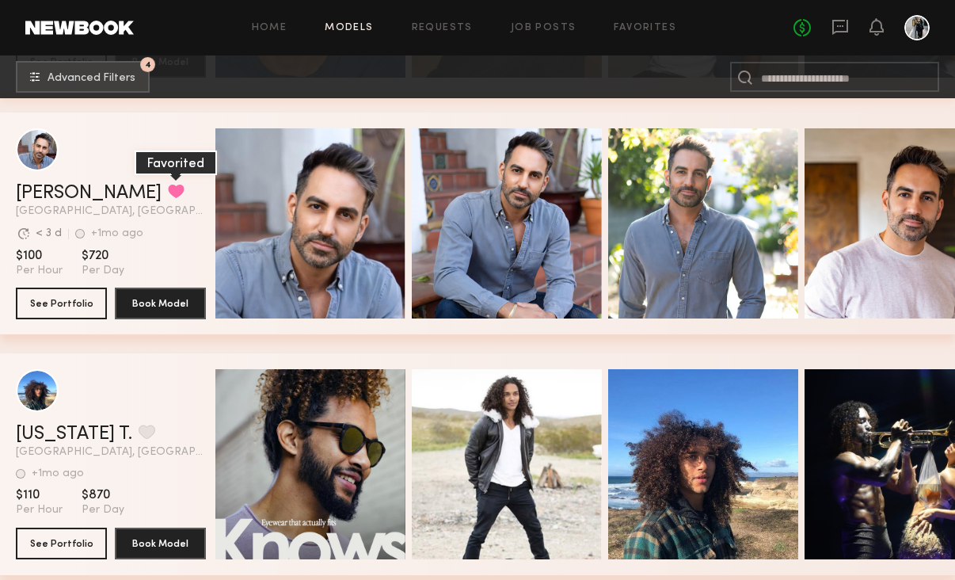
click at [168, 189] on button "grid" at bounding box center [176, 191] width 17 height 14
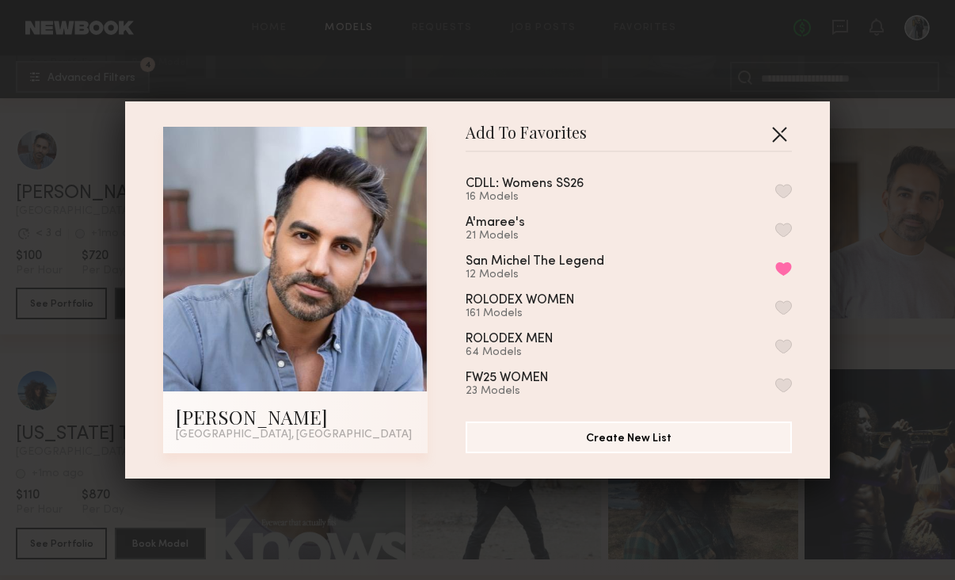
click at [773, 133] on button "button" at bounding box center [779, 133] width 25 height 25
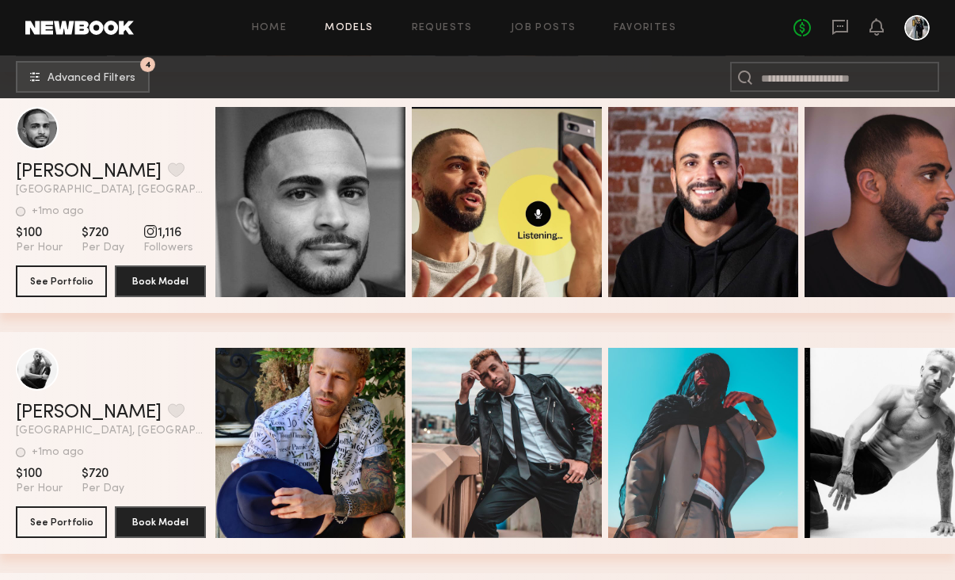
scroll to position [24363, 0]
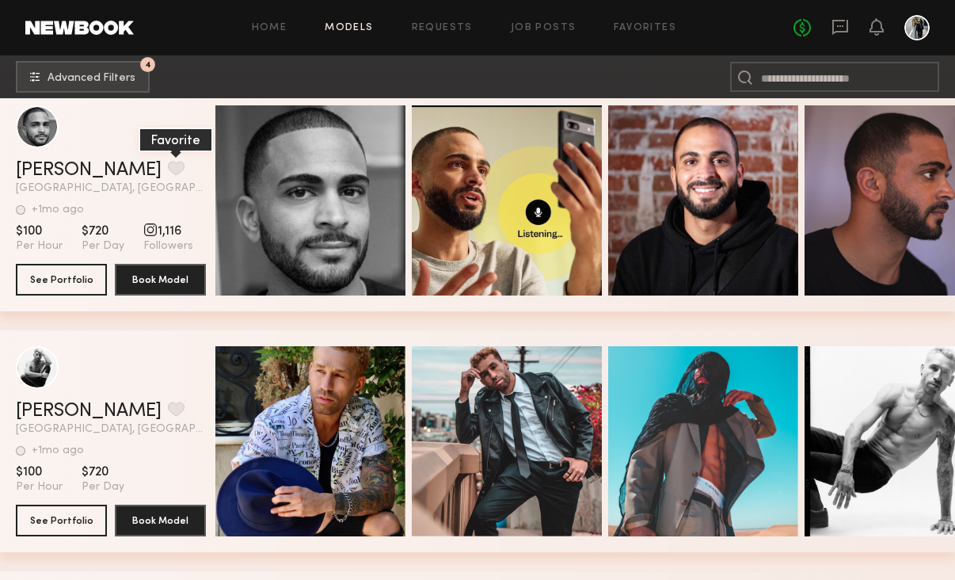
click at [168, 163] on button "grid" at bounding box center [176, 168] width 17 height 14
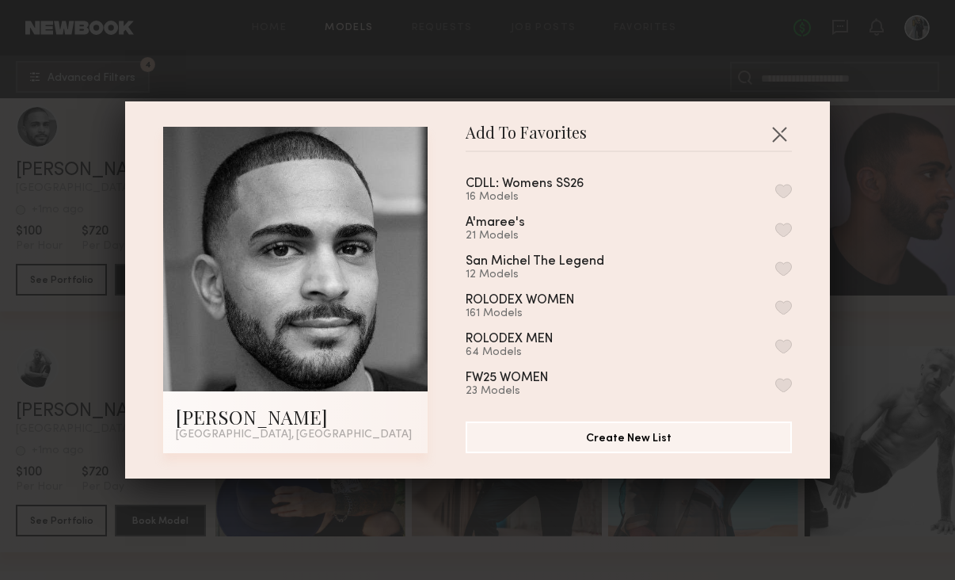
click at [787, 262] on button "button" at bounding box center [784, 268] width 17 height 14
click at [786, 137] on button "button" at bounding box center [779, 133] width 25 height 25
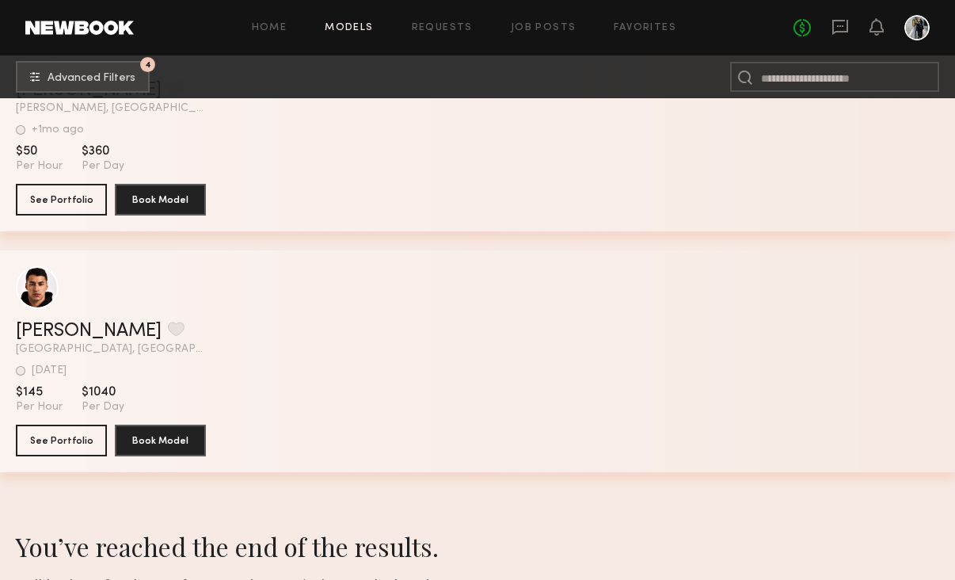
scroll to position [35278, 0]
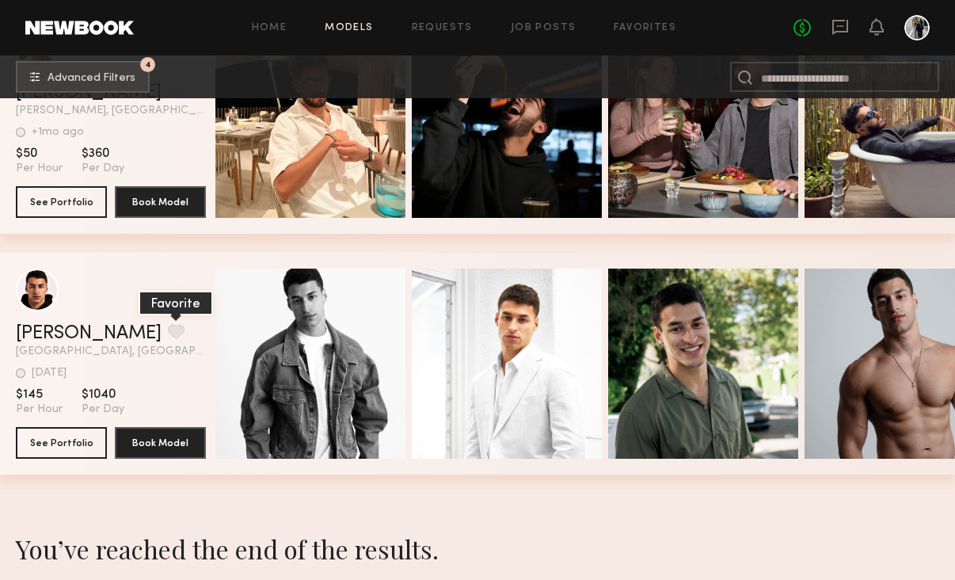
click at [168, 330] on button "grid" at bounding box center [176, 331] width 17 height 14
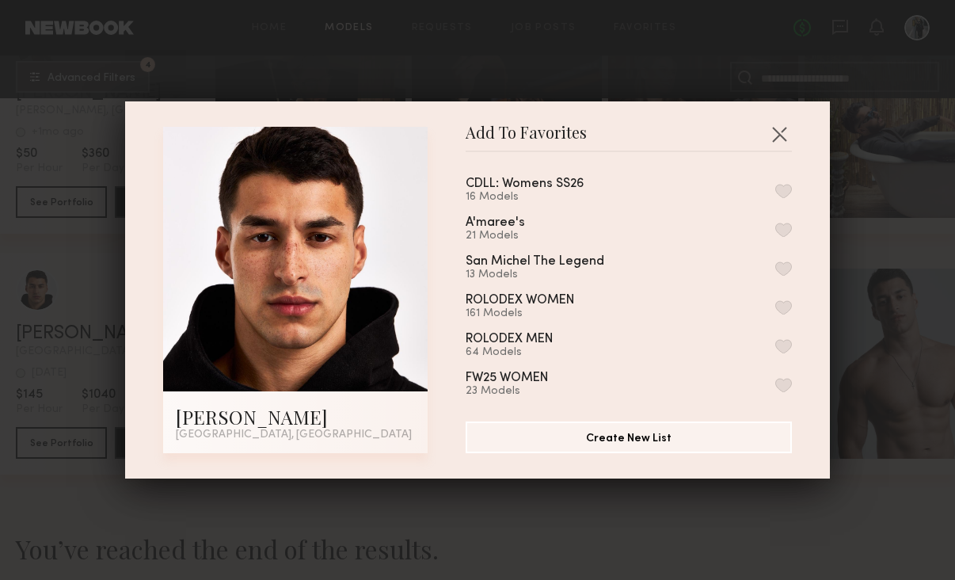
click at [786, 265] on button "button" at bounding box center [784, 268] width 17 height 14
click at [779, 132] on button "button" at bounding box center [779, 133] width 25 height 25
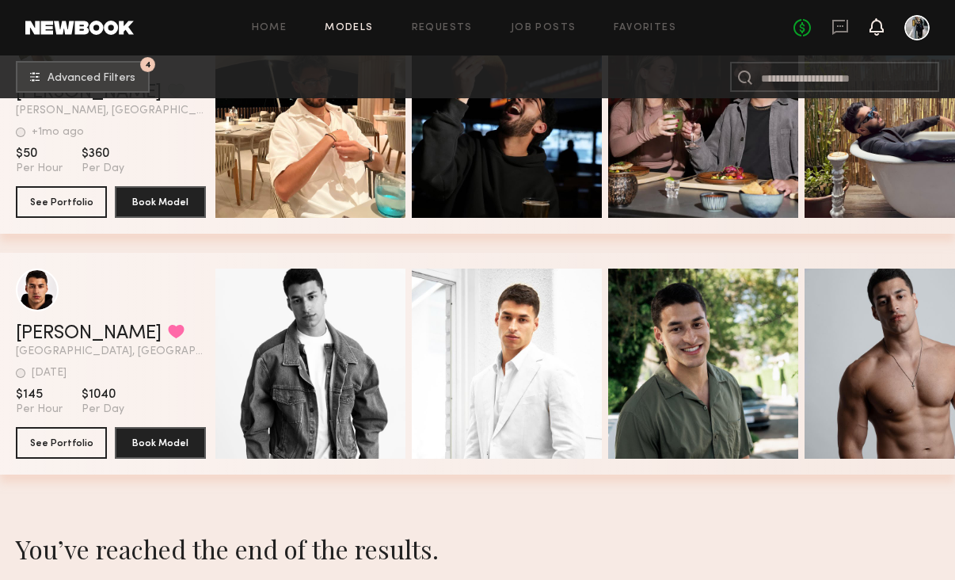
click at [879, 25] on icon at bounding box center [877, 26] width 13 height 11
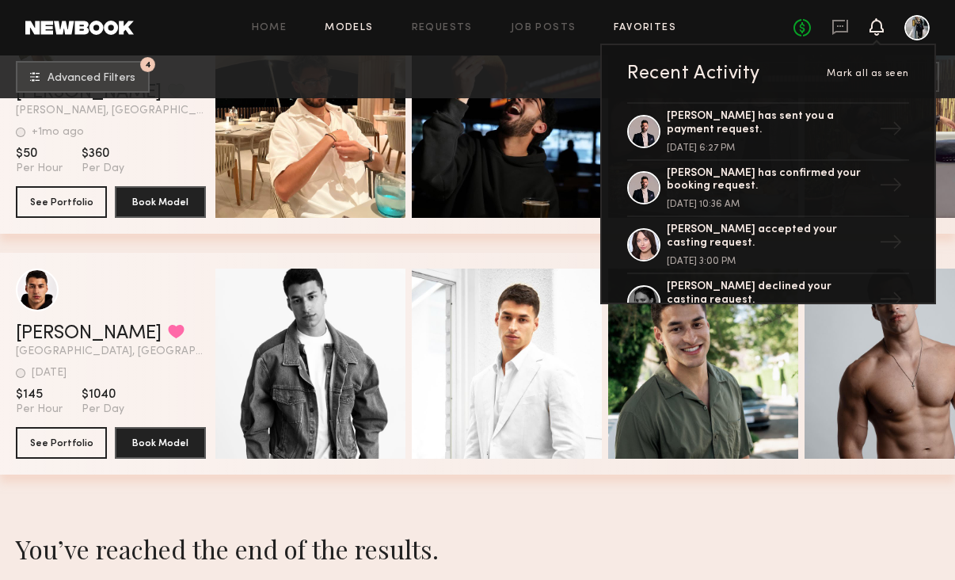
click at [618, 23] on link "Favorites" at bounding box center [645, 28] width 63 height 10
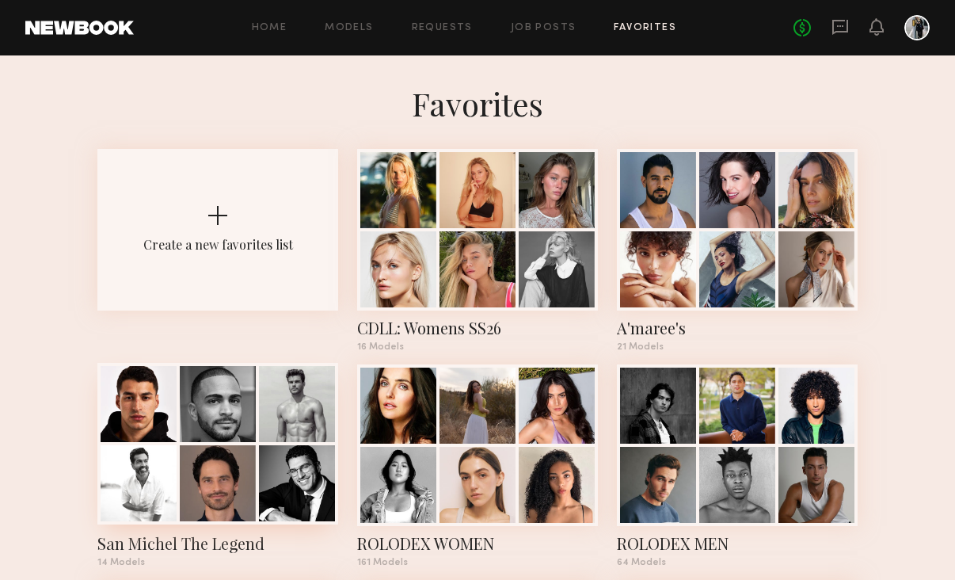
click at [219, 503] on div at bounding box center [218, 483] width 76 height 76
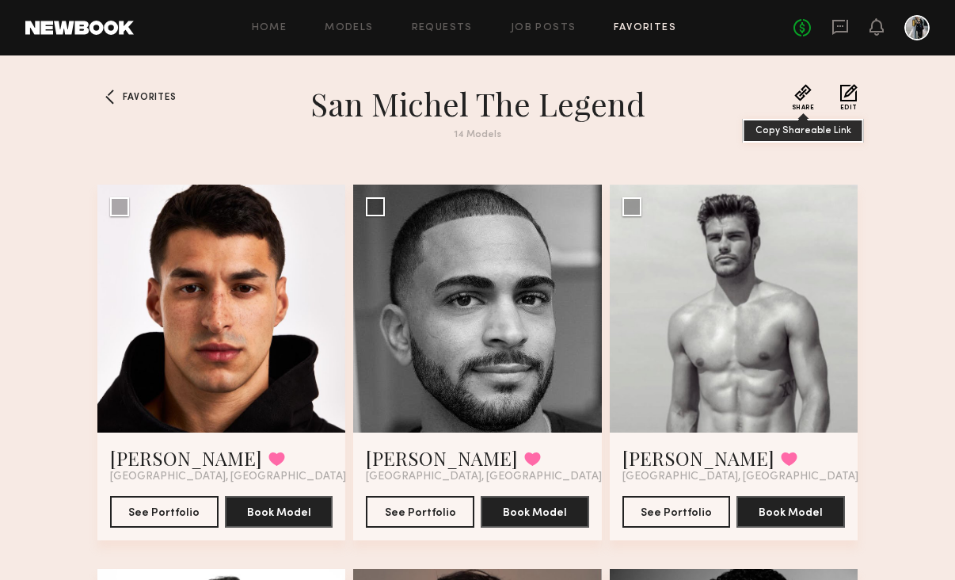
click at [799, 98] on button "Share" at bounding box center [803, 97] width 23 height 27
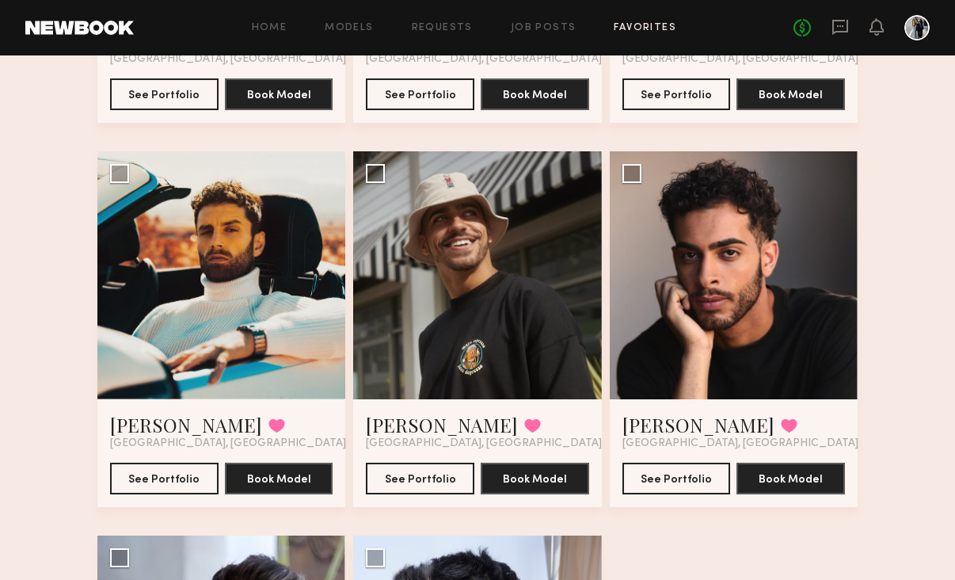
scroll to position [1191, 0]
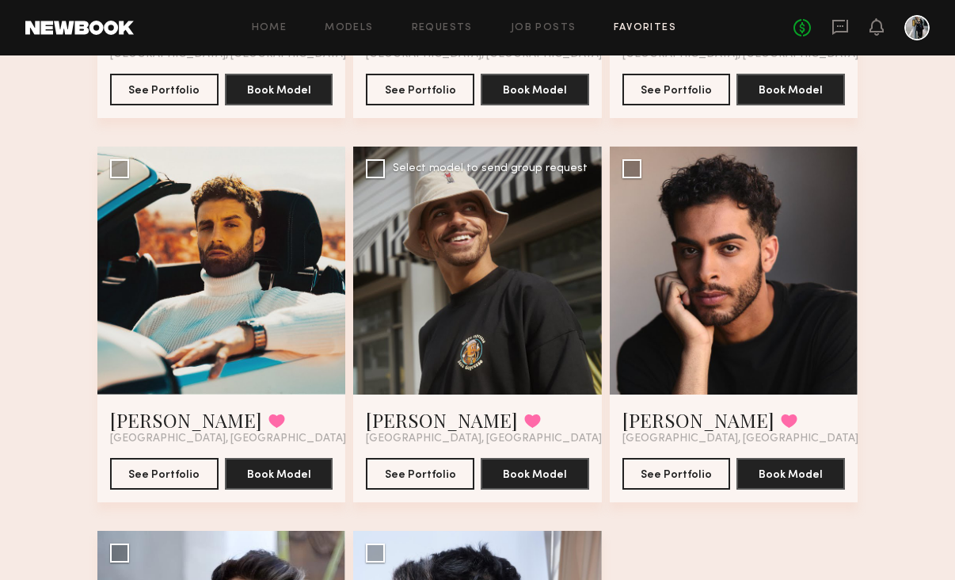
click at [486, 307] on div at bounding box center [477, 271] width 248 height 248
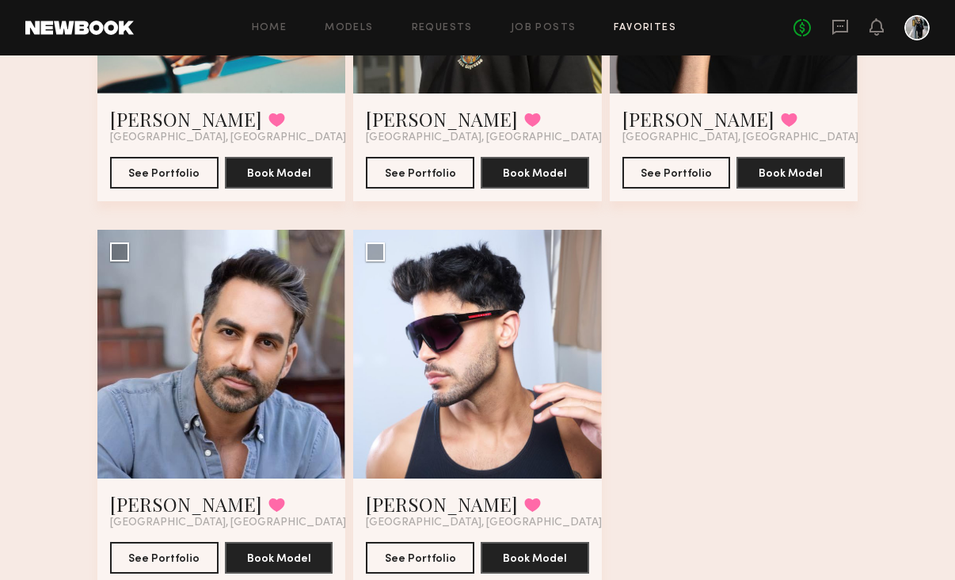
scroll to position [1496, 0]
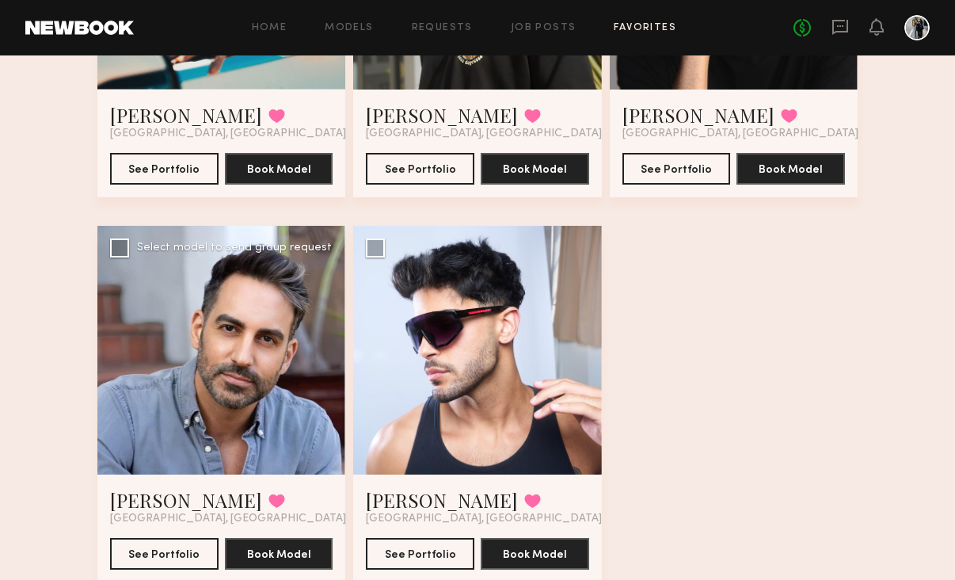
click at [206, 367] on div at bounding box center [221, 350] width 248 height 248
click at [151, 493] on link "[PERSON_NAME]" at bounding box center [186, 499] width 152 height 25
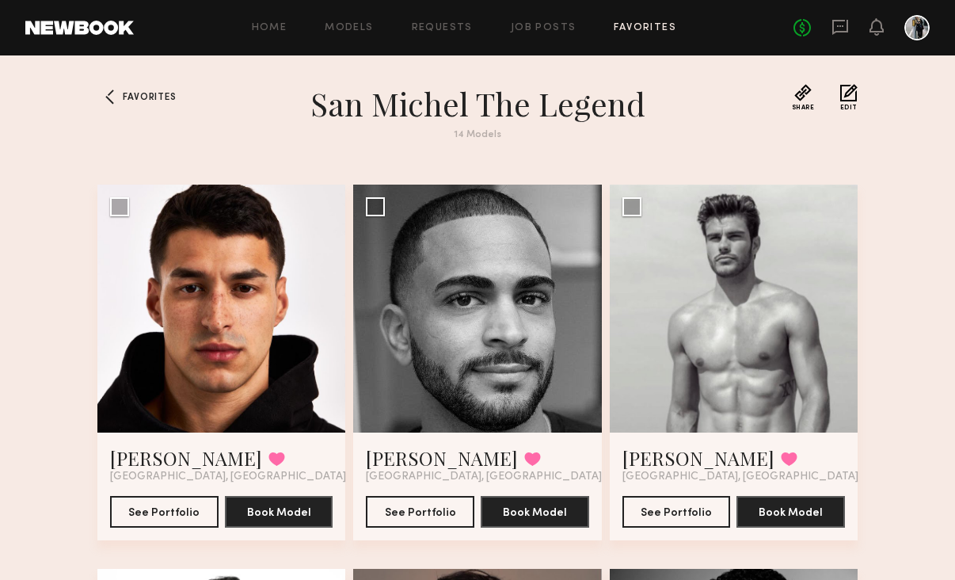
click at [68, 30] on link at bounding box center [79, 28] width 109 height 14
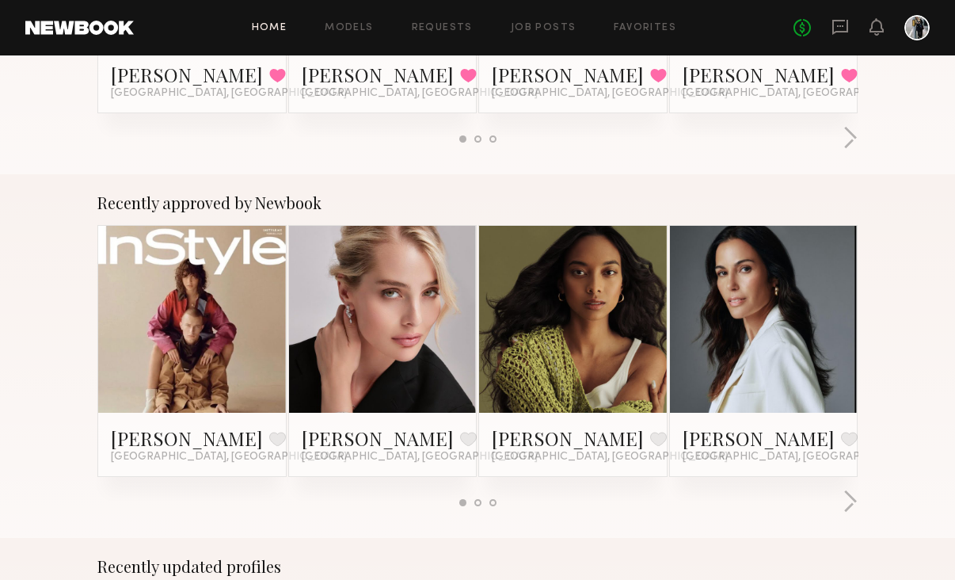
scroll to position [495, 0]
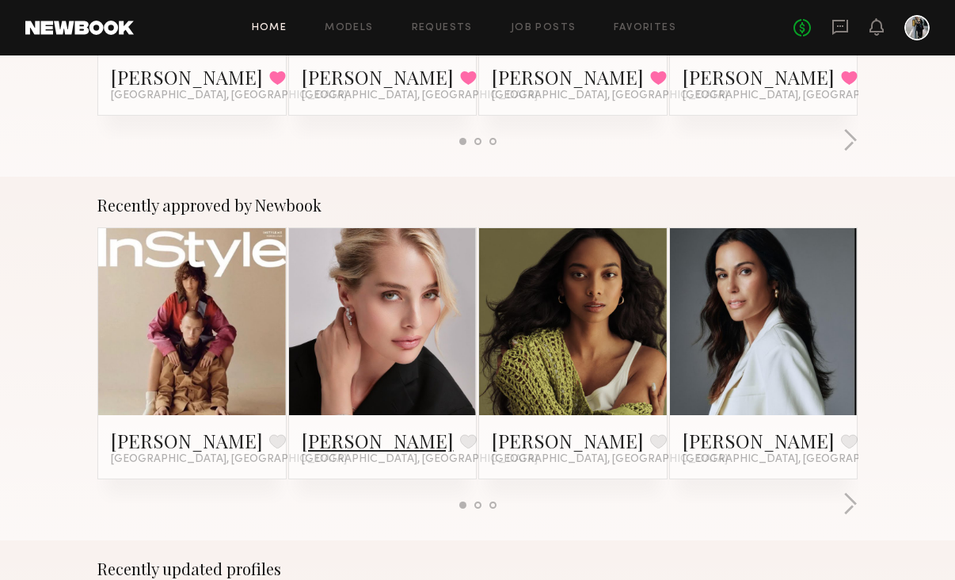
click at [374, 447] on link "Sabina K." at bounding box center [378, 440] width 152 height 25
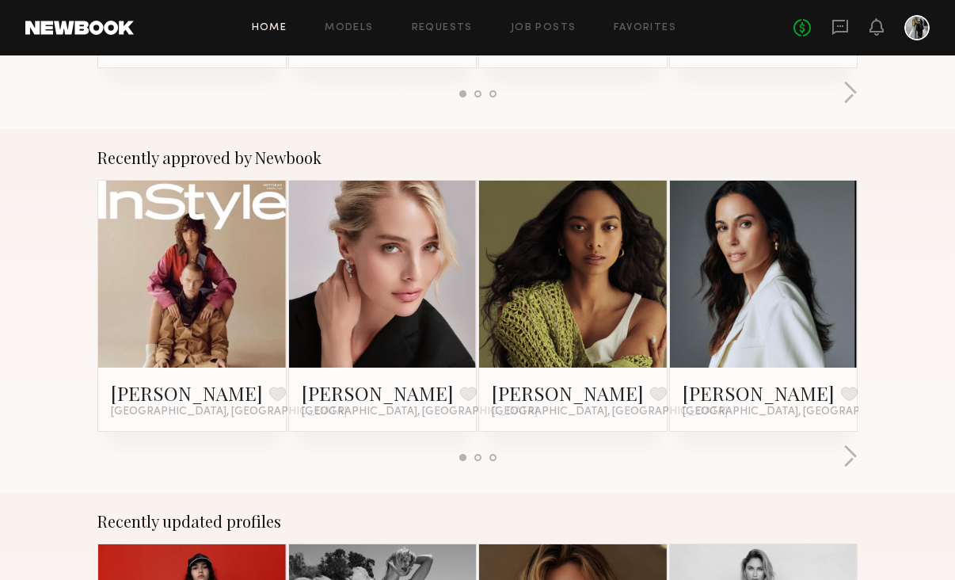
scroll to position [0, 0]
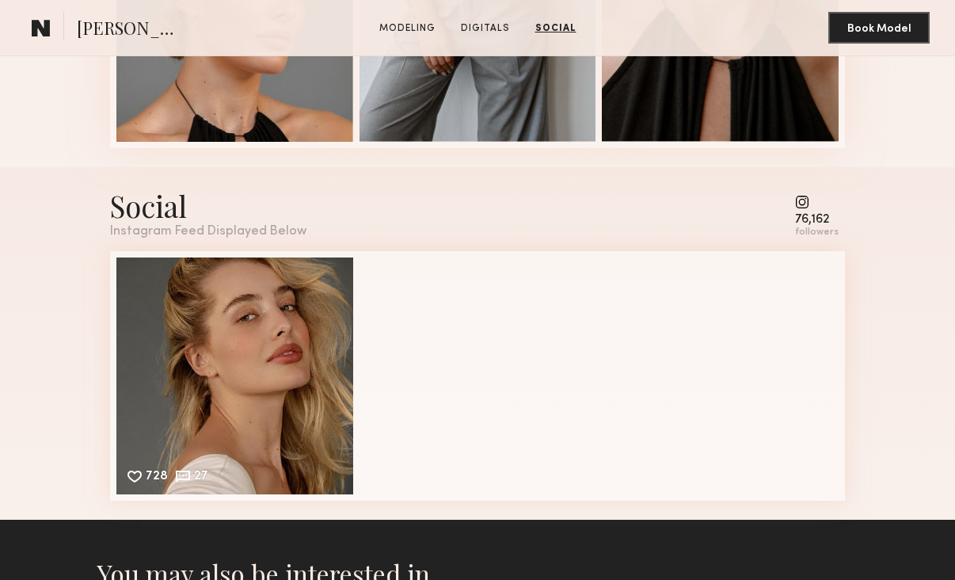
scroll to position [1892, 0]
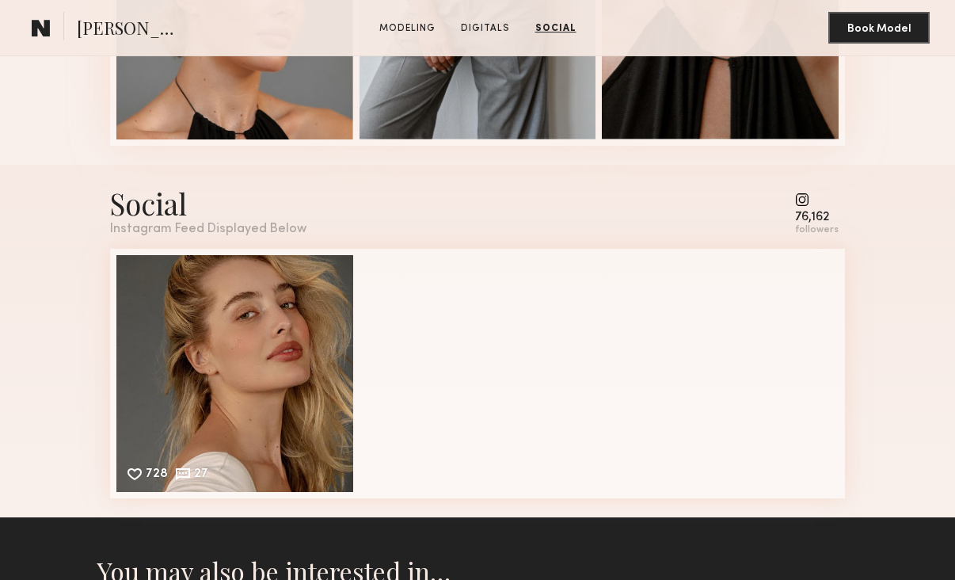
click at [813, 199] on common-icon at bounding box center [817, 200] width 44 height 14
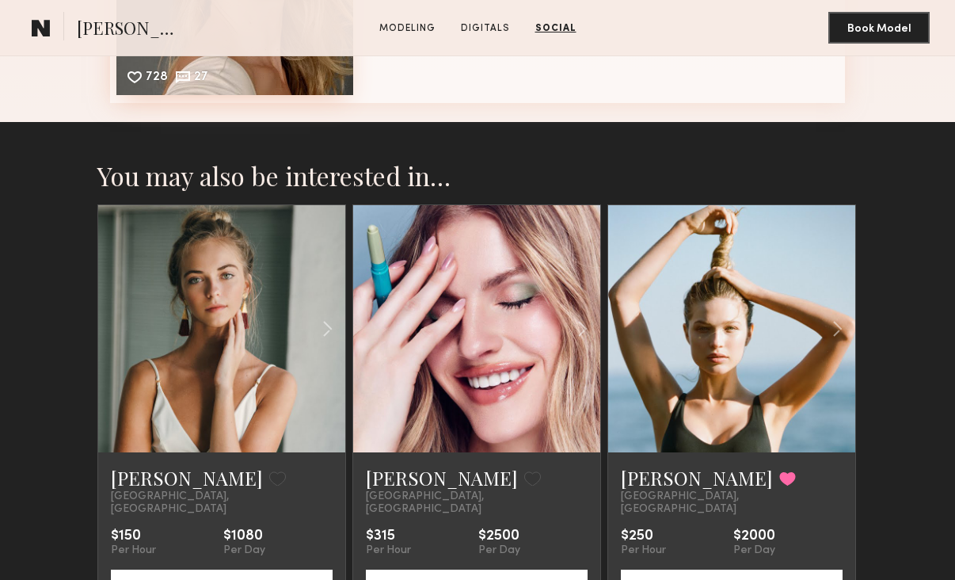
scroll to position [2302, 0]
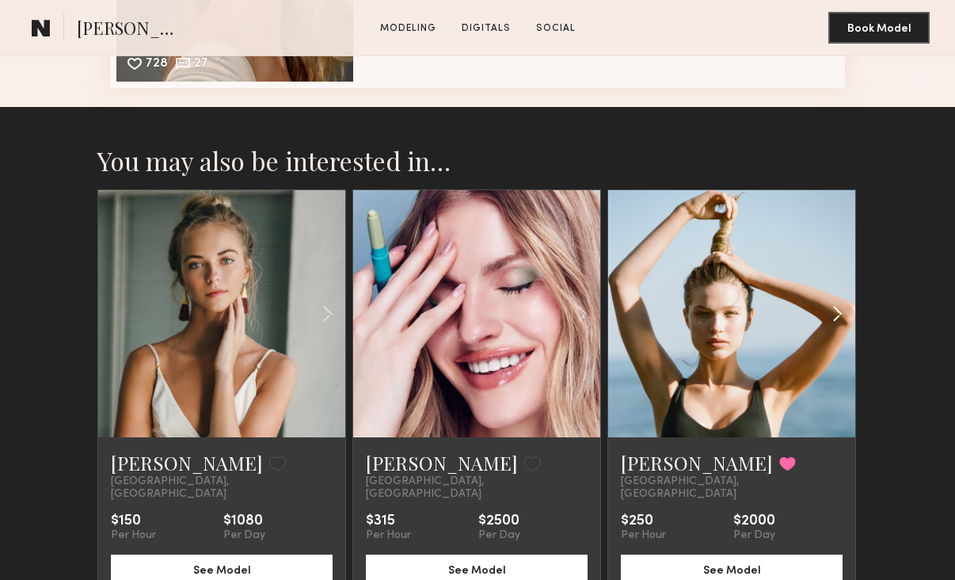
click at [834, 305] on common-icon at bounding box center [837, 314] width 23 height 30
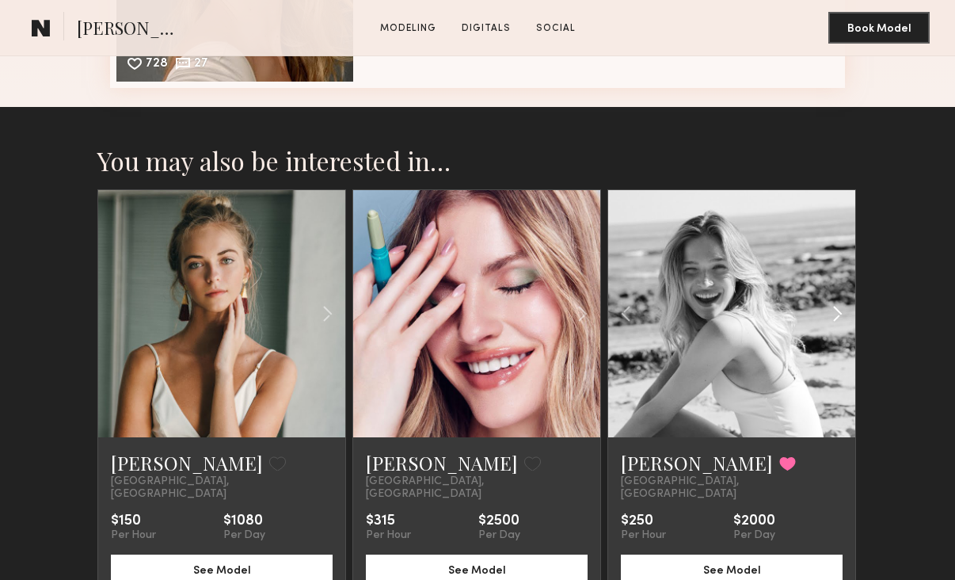
click at [834, 305] on common-icon at bounding box center [837, 314] width 23 height 30
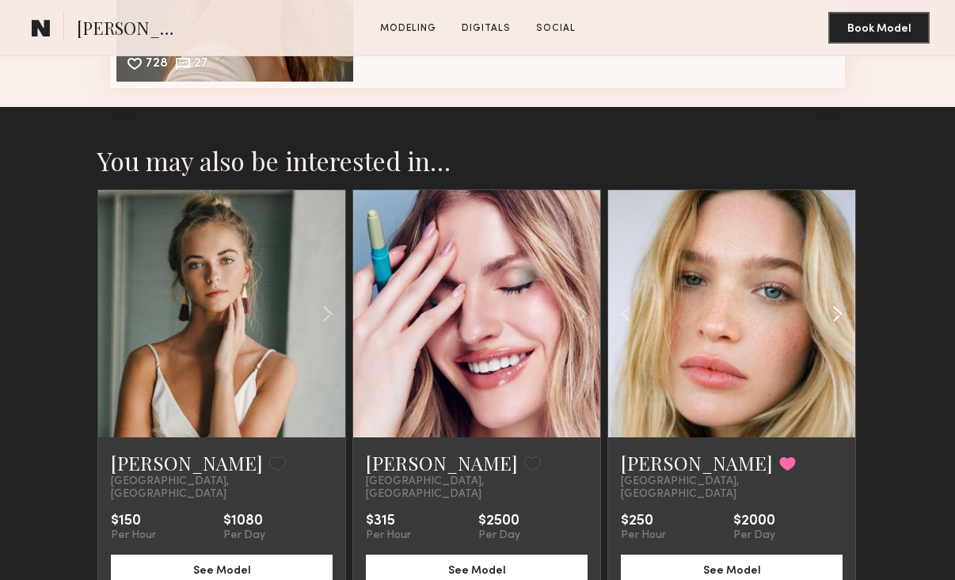
click at [834, 305] on common-icon at bounding box center [837, 314] width 23 height 30
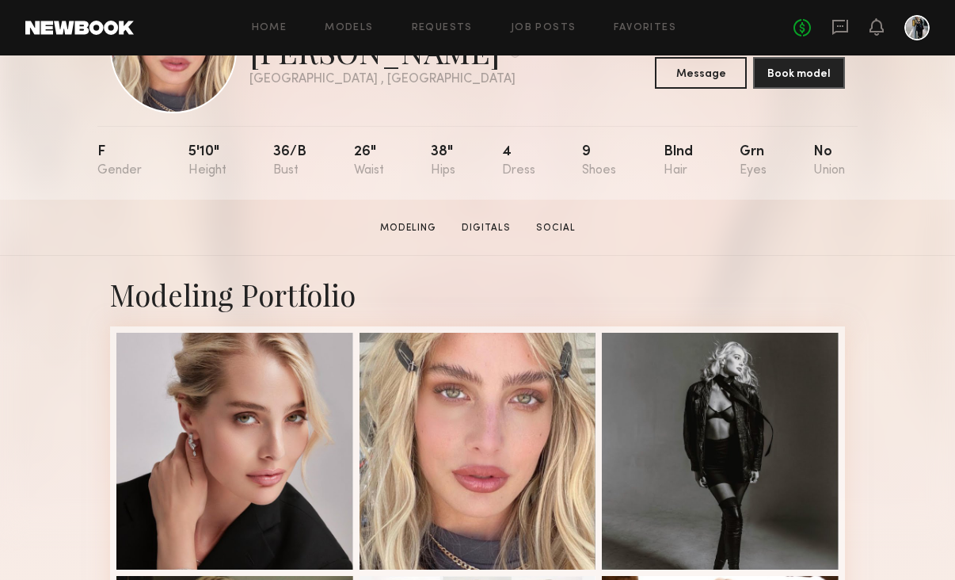
scroll to position [0, 0]
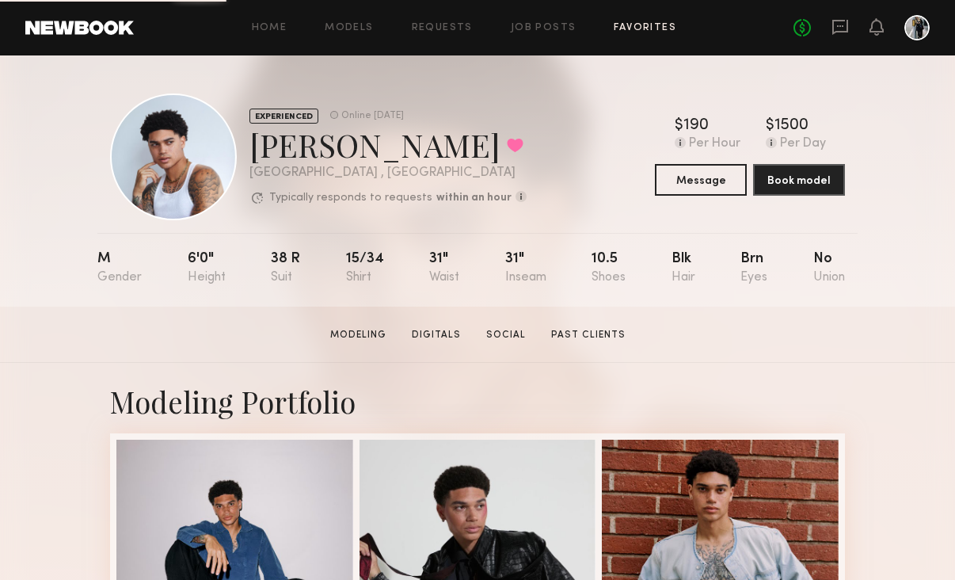
click at [627, 25] on link "Favorites" at bounding box center [645, 28] width 63 height 10
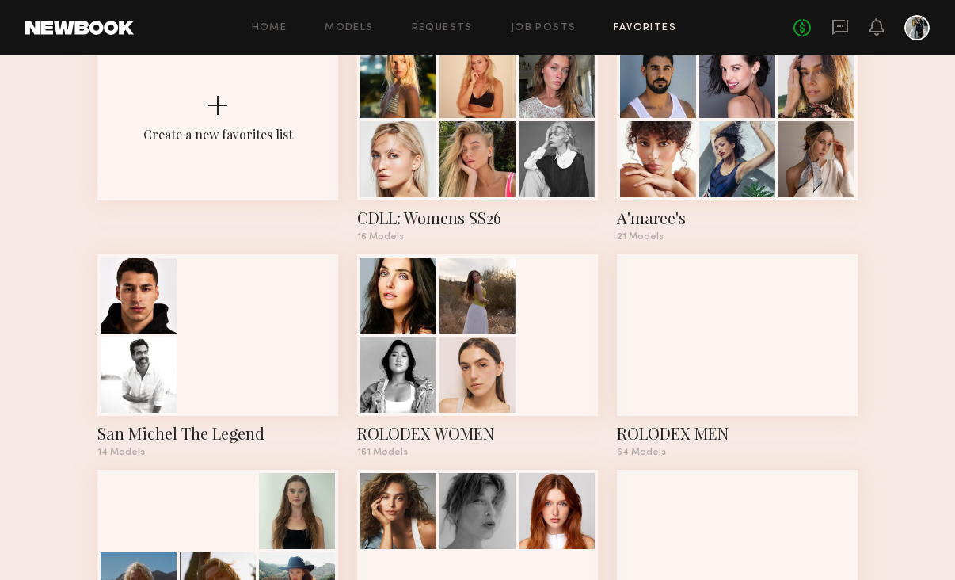
scroll to position [114, 0]
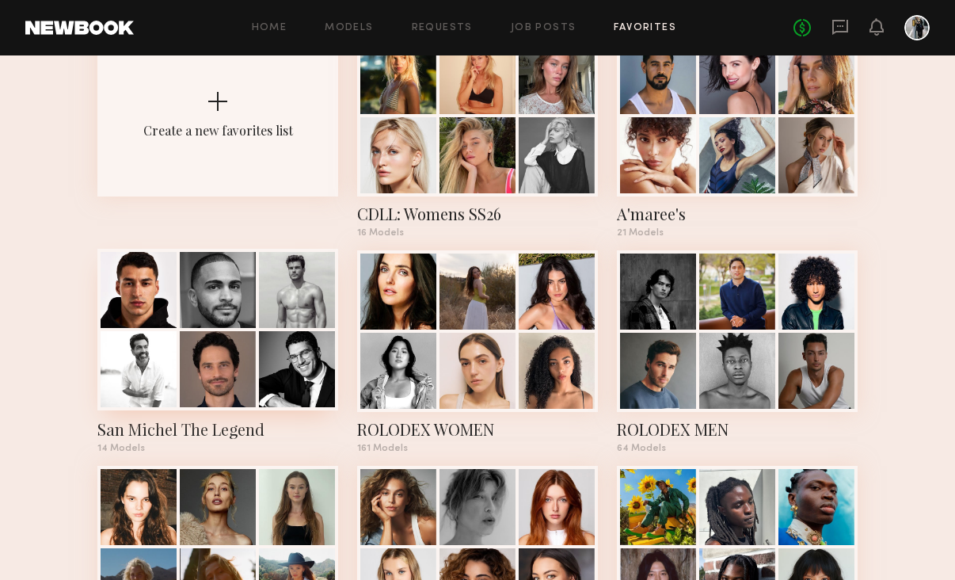
click at [231, 342] on div at bounding box center [218, 369] width 76 height 76
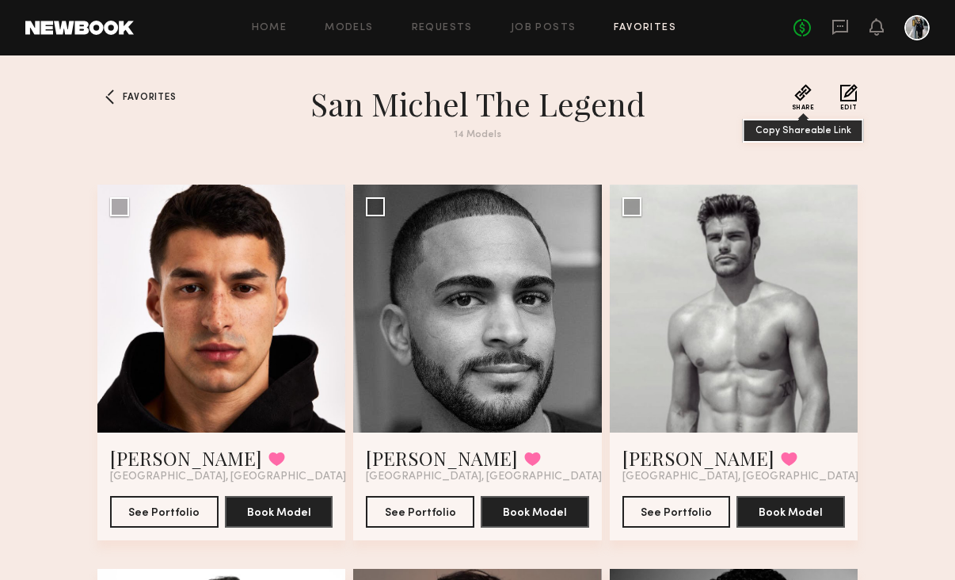
click at [799, 91] on button "Share" at bounding box center [803, 97] width 23 height 27
click at [805, 93] on button "Share" at bounding box center [803, 97] width 23 height 27
